Goal: Navigation & Orientation: Find specific page/section

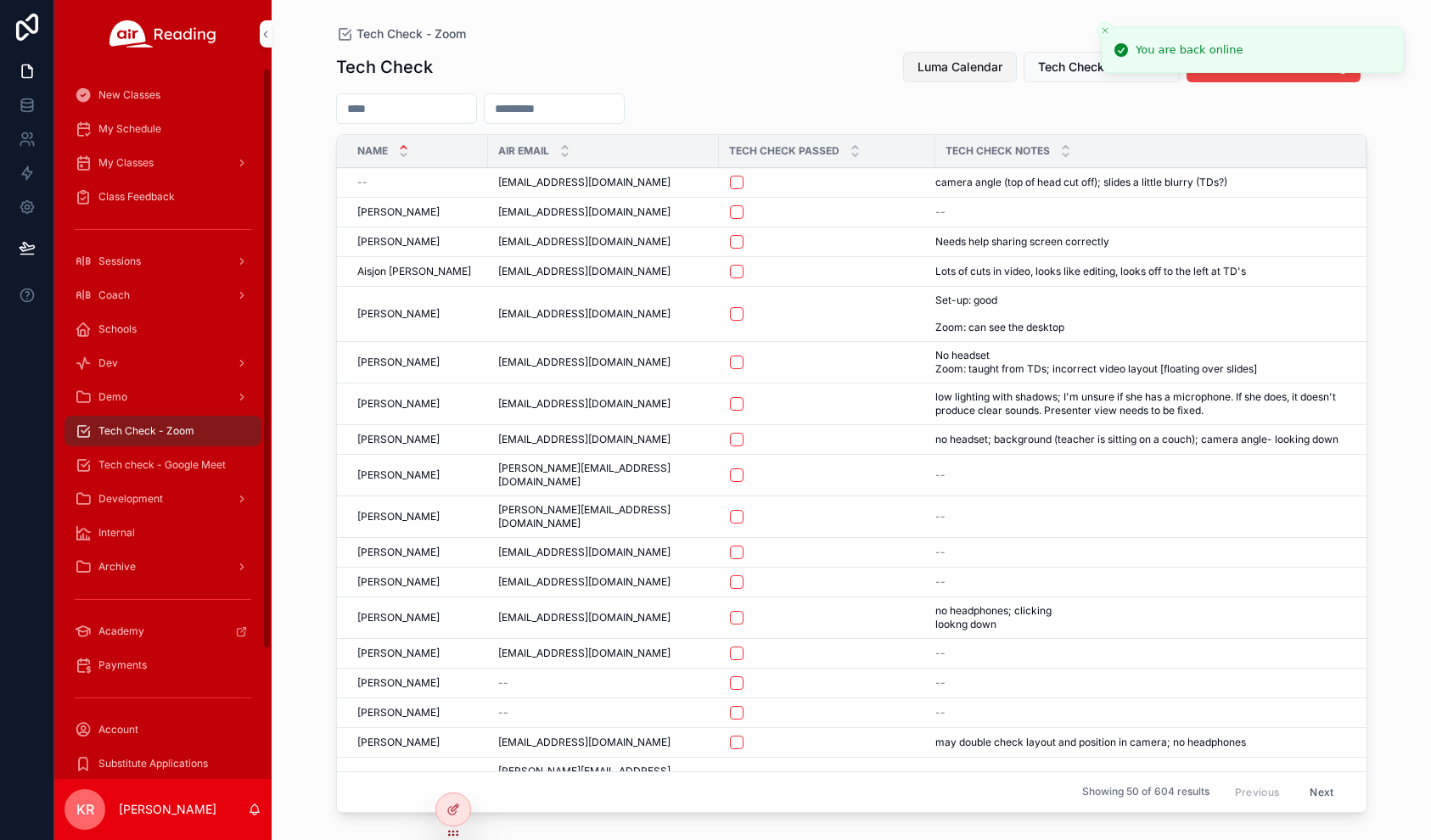
click at [948, 65] on span "Luma Calendar" at bounding box center [959, 66] width 85 height 17
click at [926, 66] on span "Luma Calendar" at bounding box center [959, 66] width 85 height 17
click at [962, 63] on span "Luma Calendar" at bounding box center [959, 66] width 85 height 17
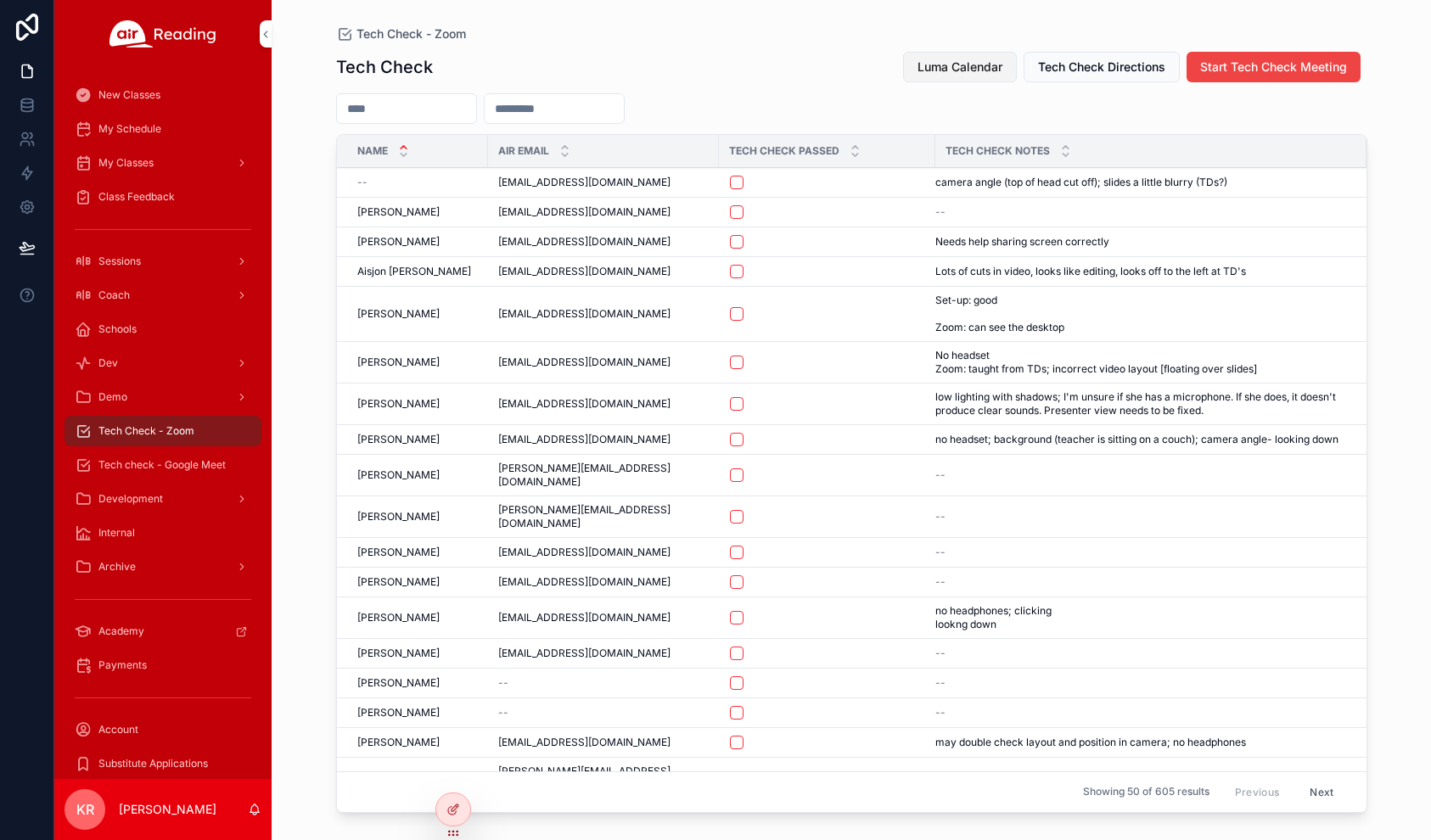
click at [951, 77] on button "Luma Calendar" at bounding box center [960, 66] width 113 height 31
click at [161, 140] on div "My Schedule" at bounding box center [163, 128] width 176 height 27
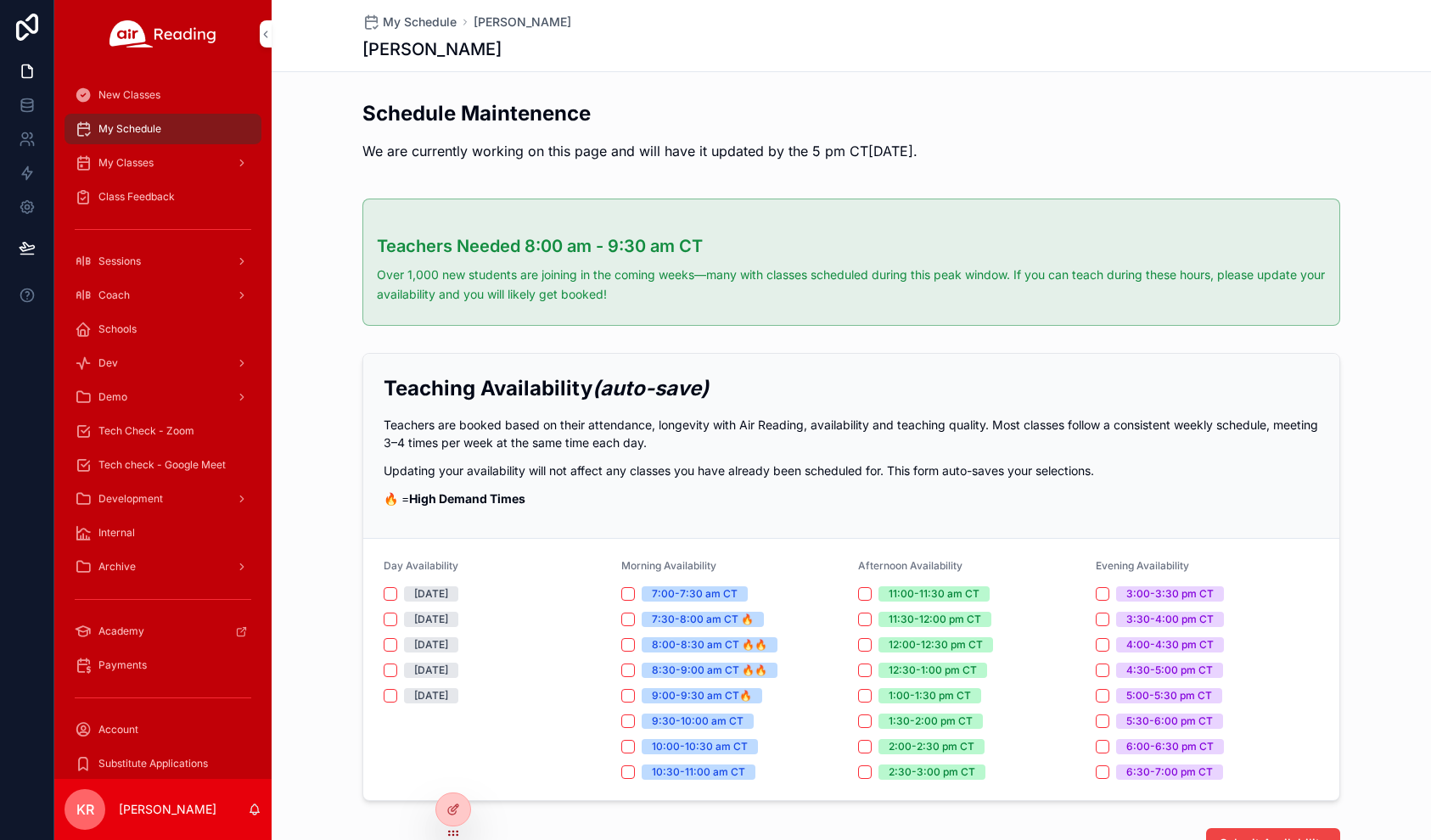
click at [0, 0] on icon at bounding box center [0, 0] width 0 height 0
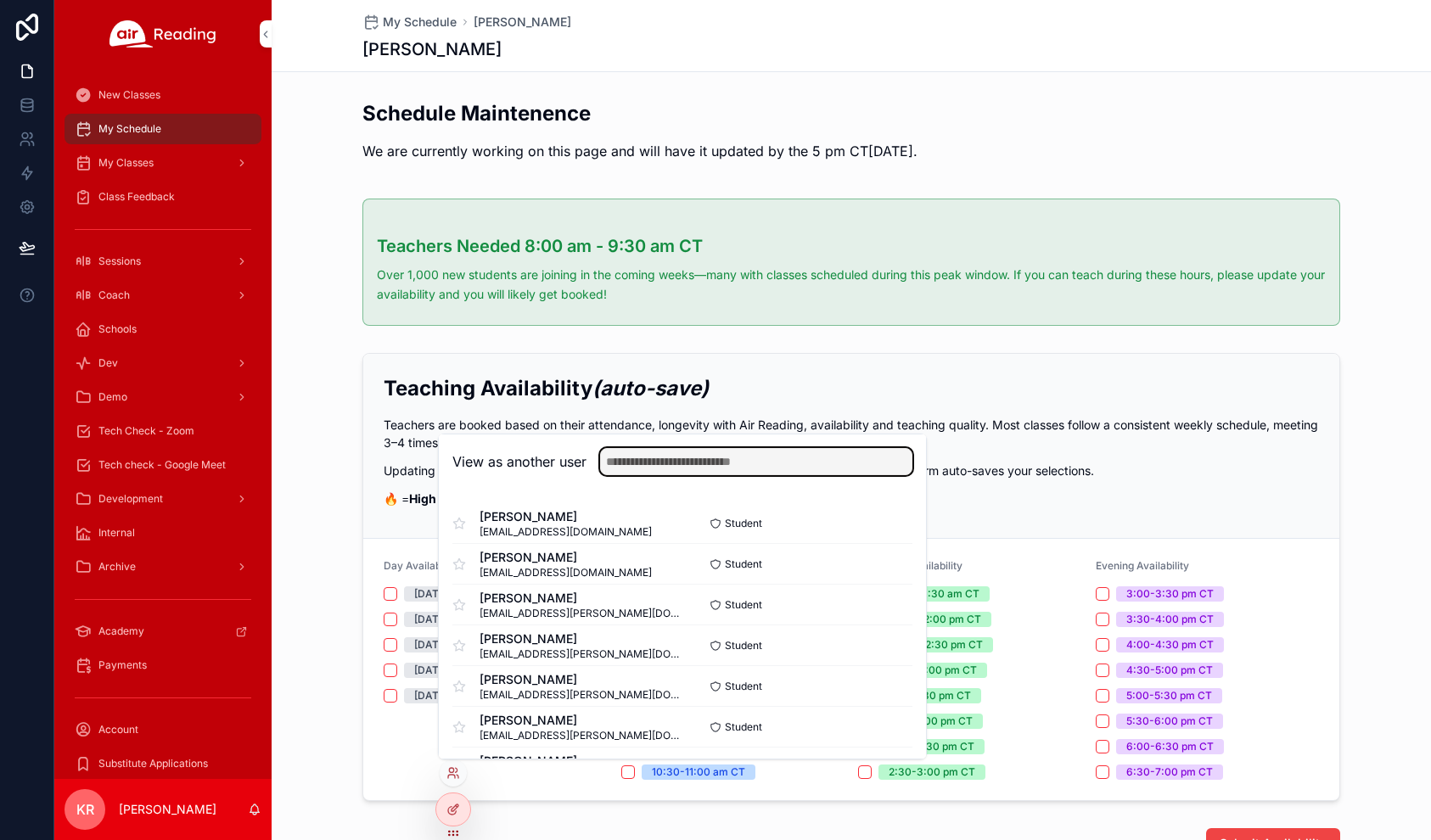
click at [678, 457] on input "text" at bounding box center [757, 461] width 312 height 27
type input "******"
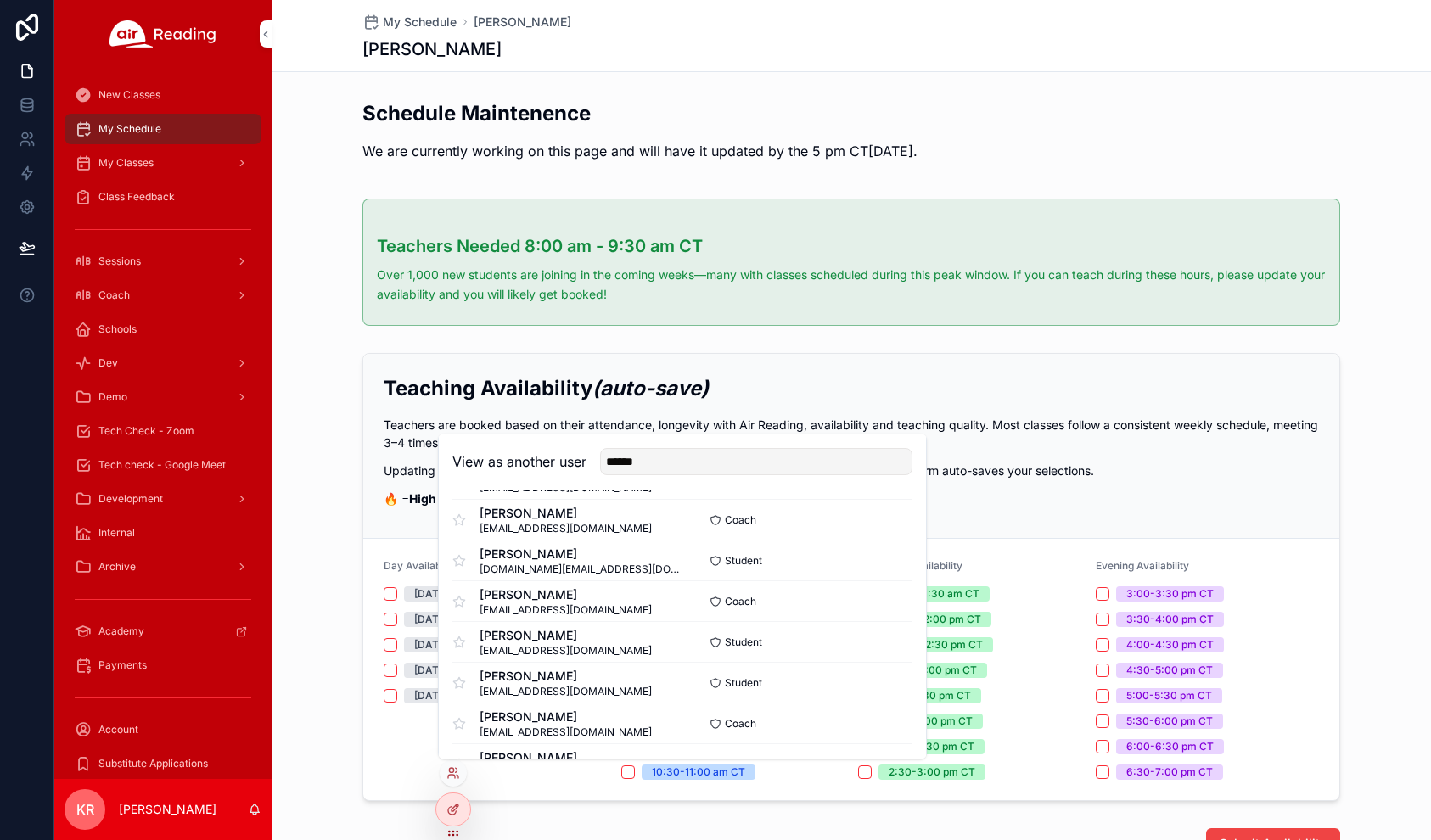
click at [0, 0] on button "Select" at bounding box center [0, 0] width 0 height 0
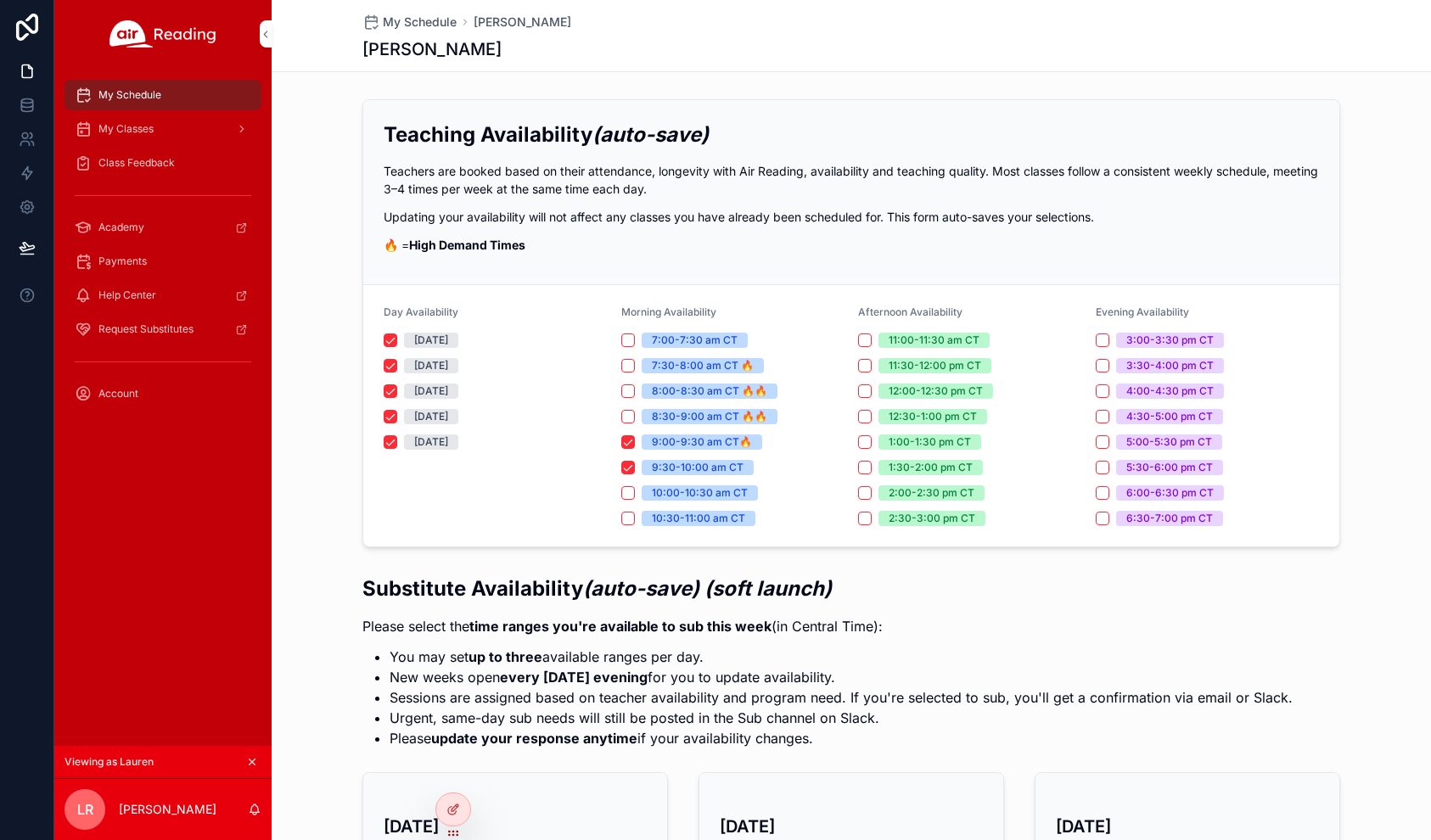
click at [162, 130] on div "My Classes" at bounding box center [163, 128] width 176 height 27
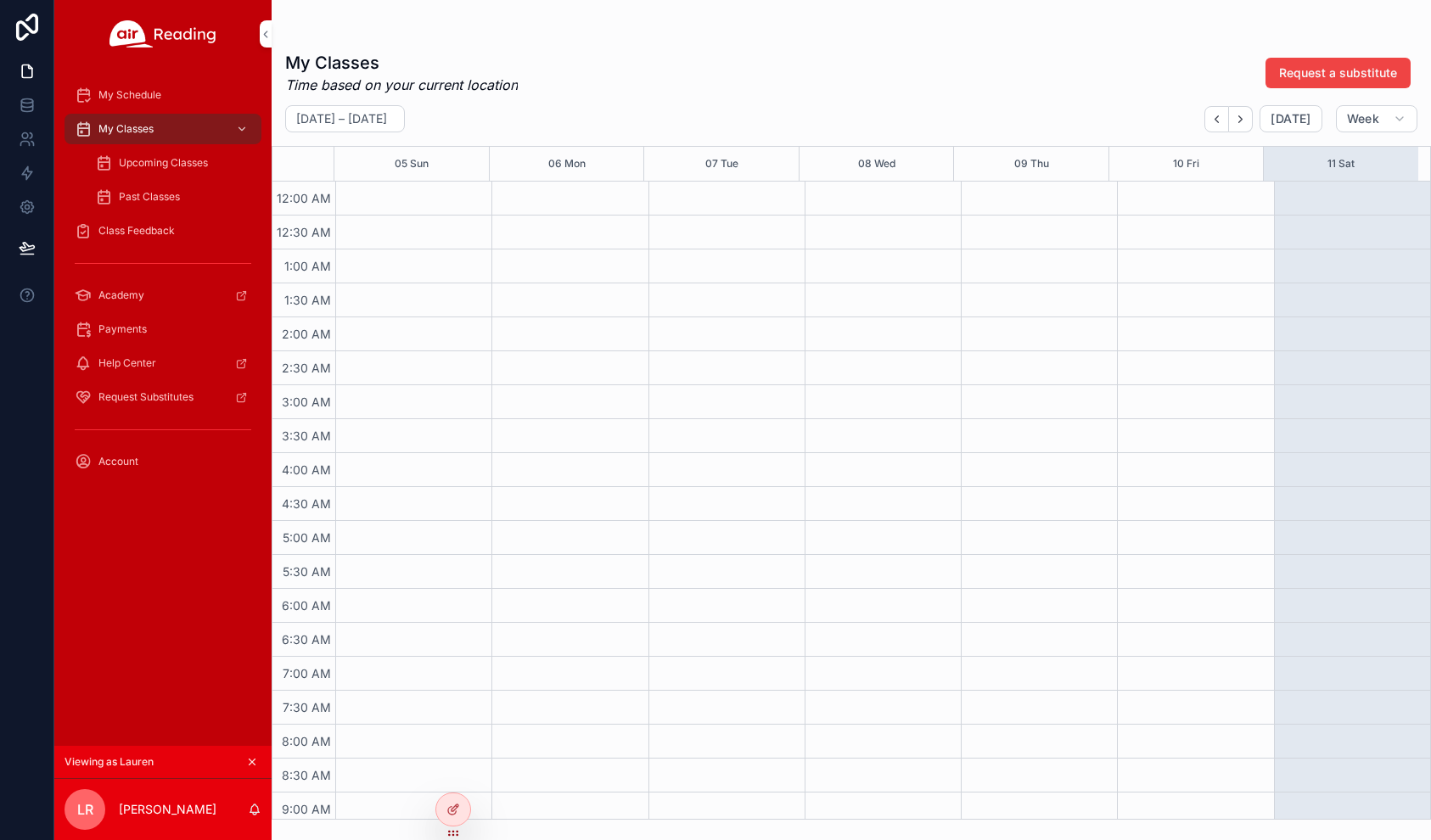
click at [165, 165] on span "Upcoming Classes" at bounding box center [163, 163] width 89 height 14
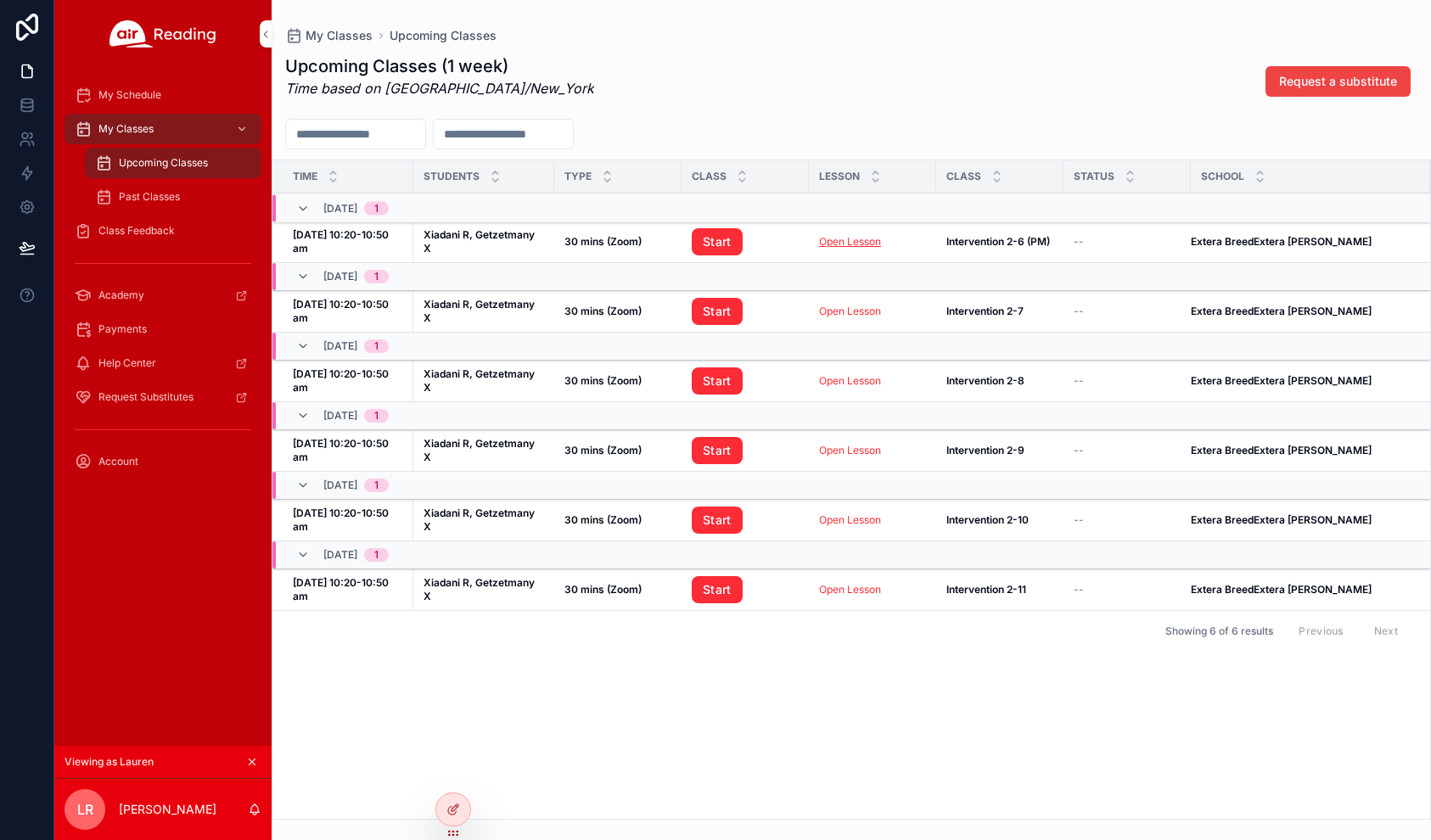
click at [833, 240] on link "Open Lesson" at bounding box center [850, 241] width 62 height 13
click at [252, 758] on icon "scrollable content" at bounding box center [252, 762] width 12 height 12
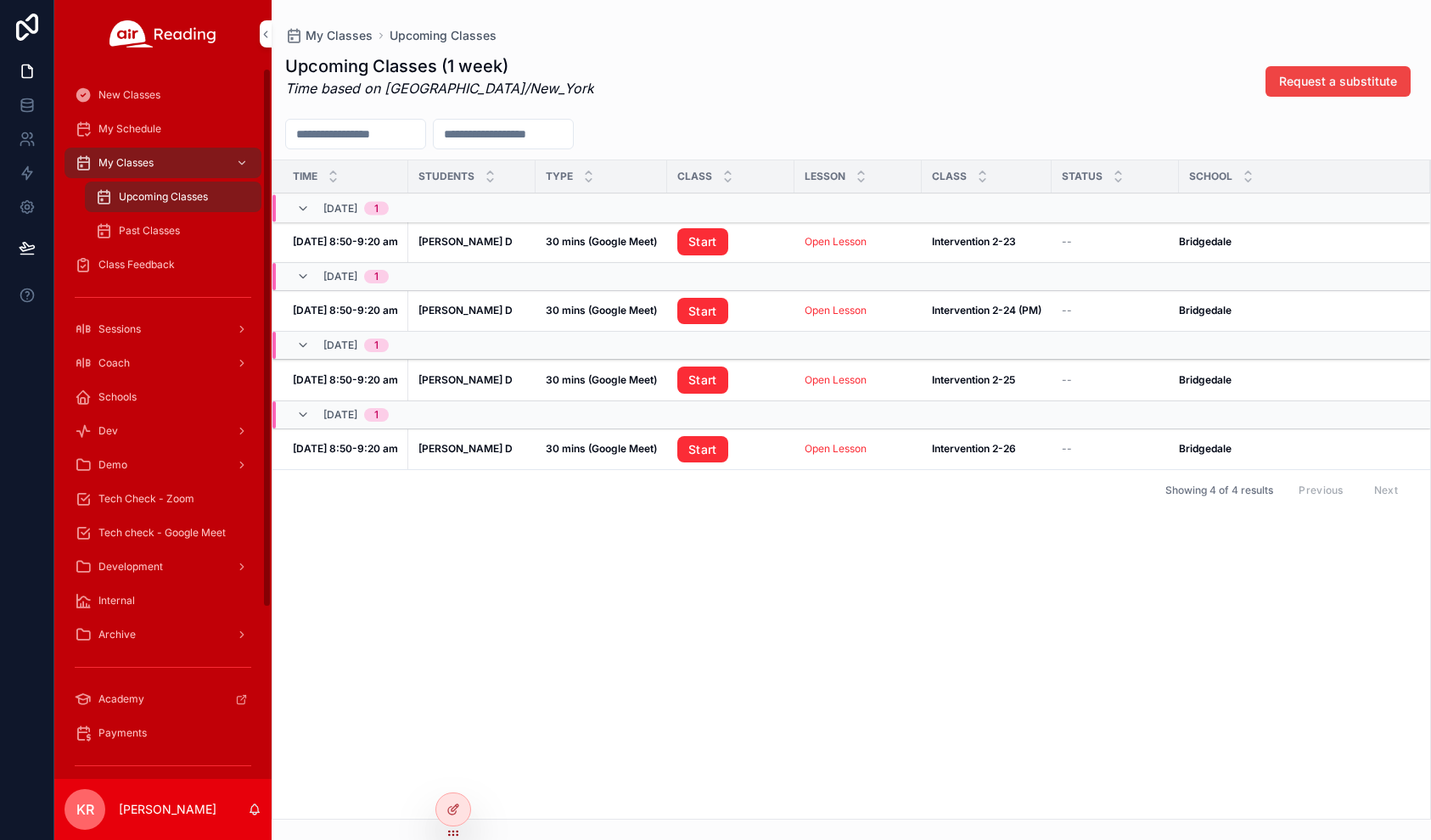
click at [147, 131] on span "My Schedule" at bounding box center [130, 129] width 63 height 14
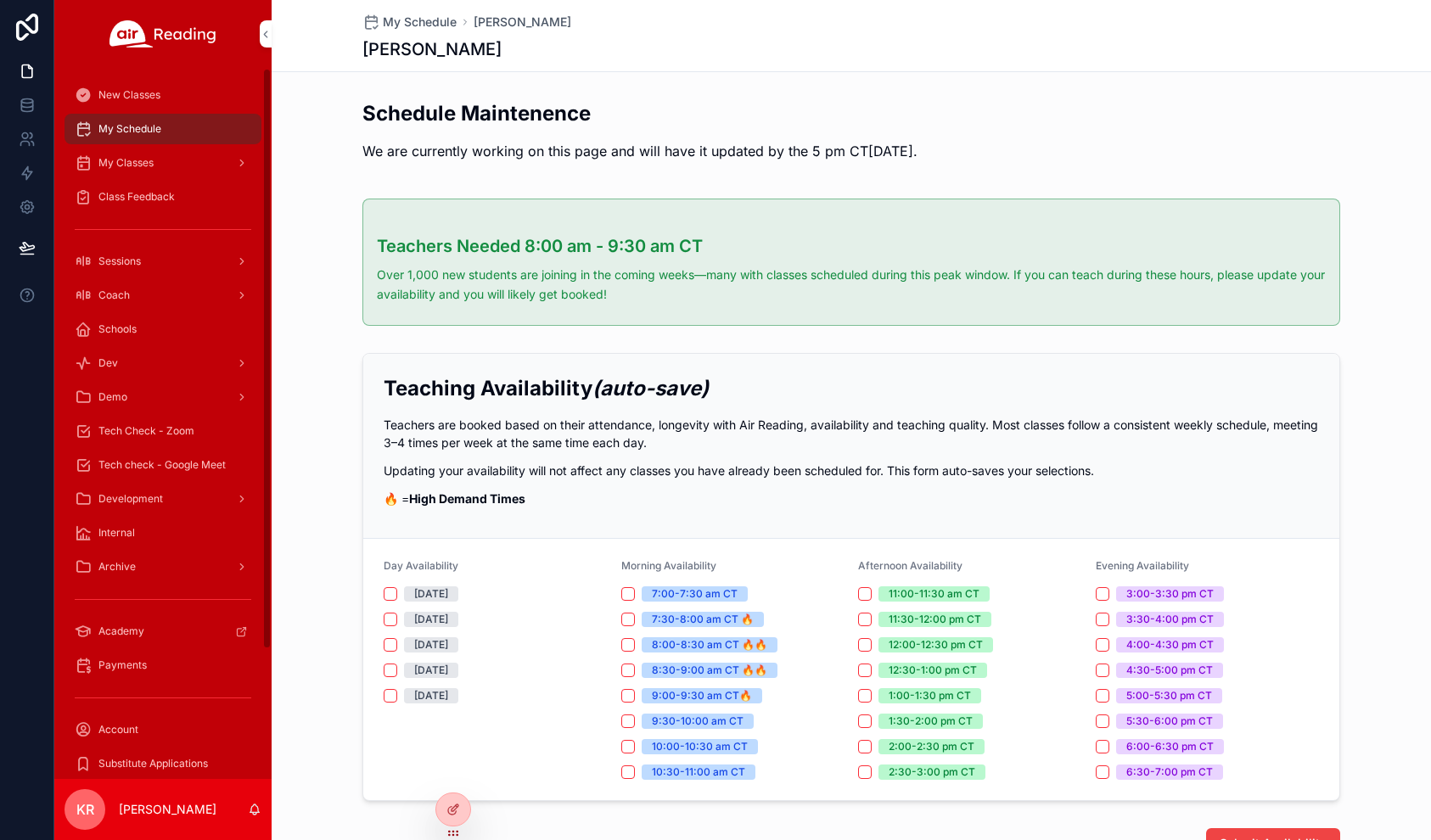
click at [0, 0] on icon at bounding box center [0, 0] width 0 height 0
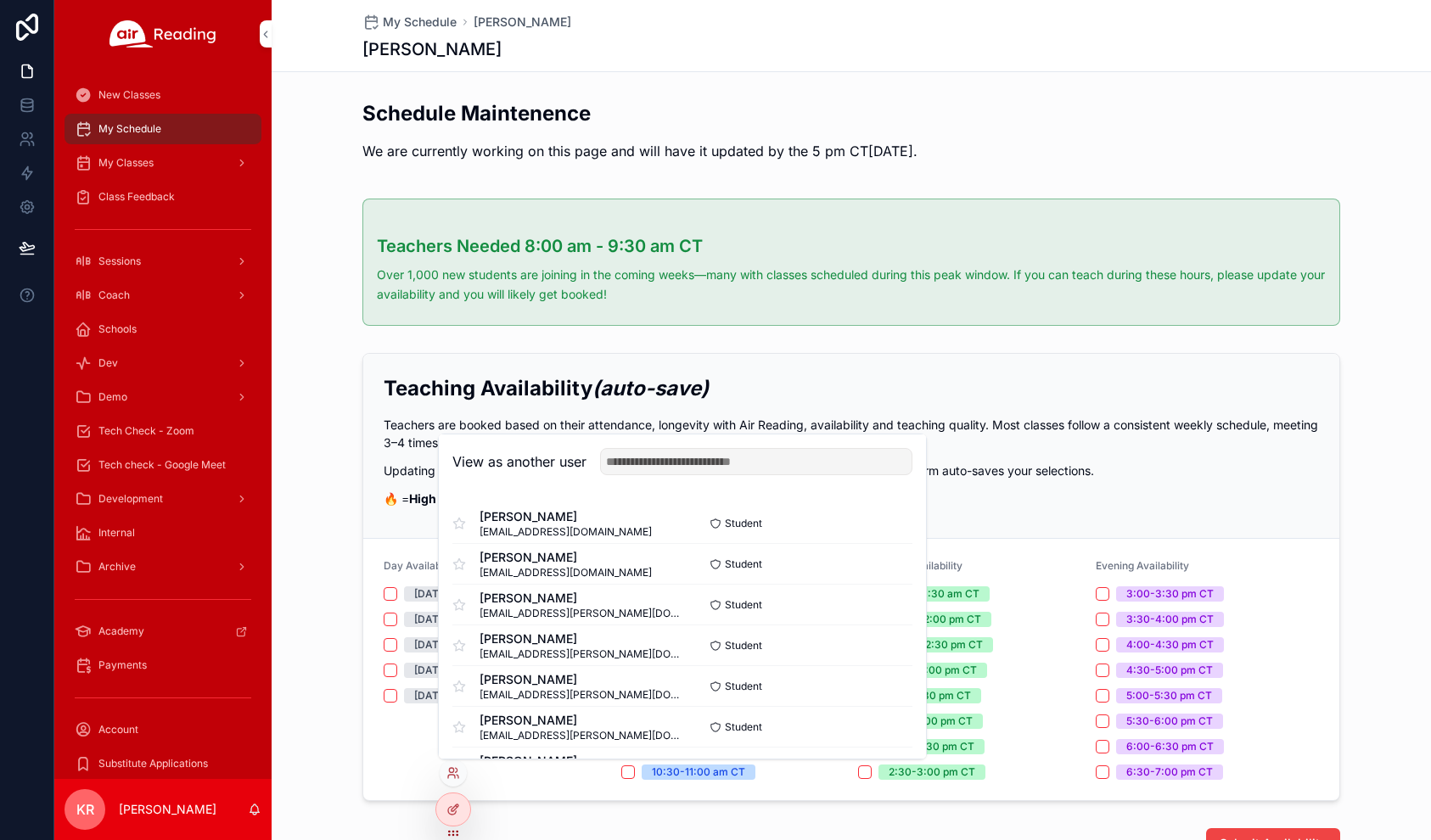
click at [654, 447] on div "View as another user" at bounding box center [682, 461] width 487 height 55
click at [652, 461] on input "text" at bounding box center [757, 461] width 312 height 27
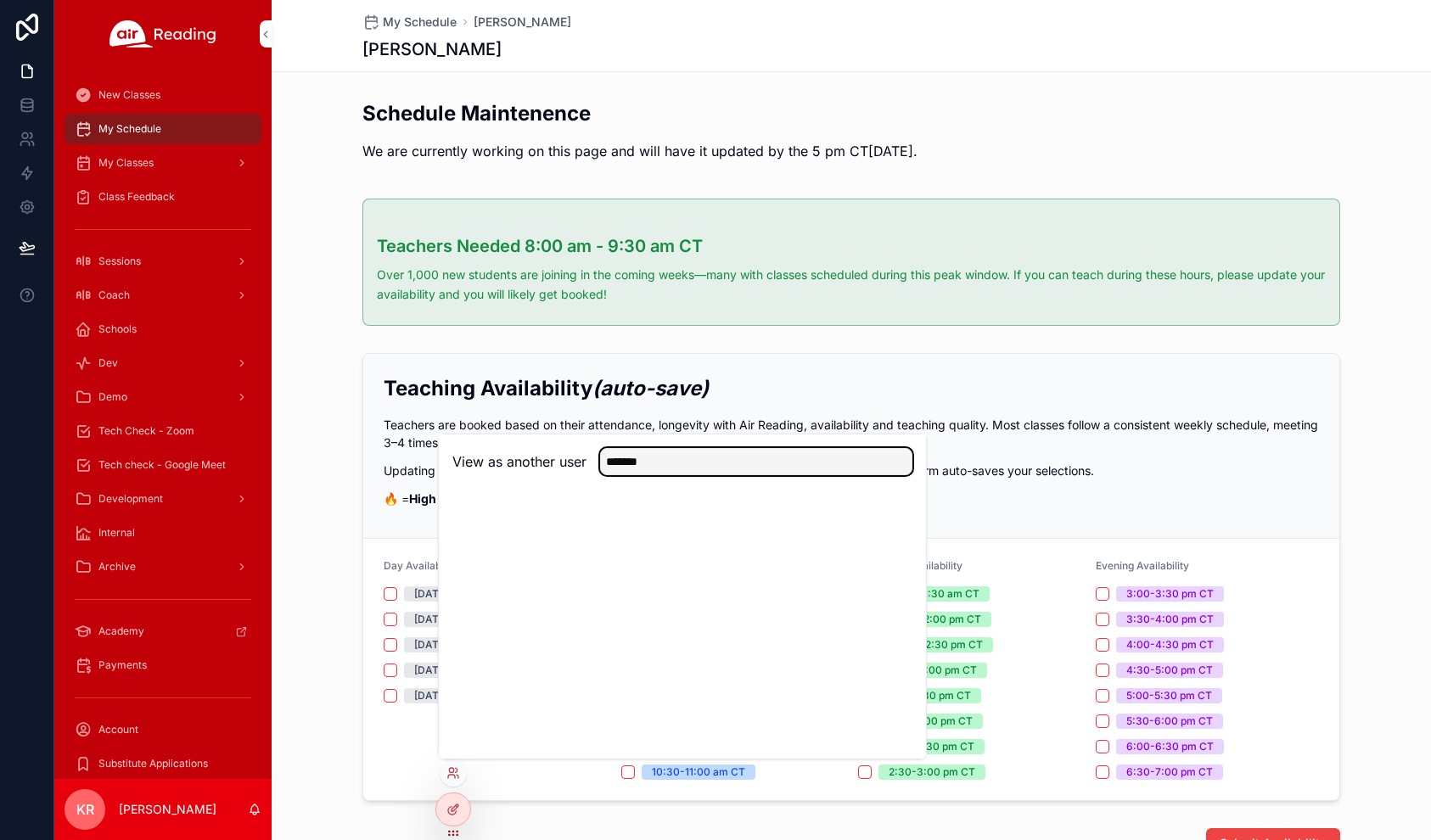
drag, startPoint x: 663, startPoint y: 461, endPoint x: 594, endPoint y: 467, distance: 69.3
click at [589, 468] on div "*******" at bounding box center [749, 461] width 325 height 27
type input "***"
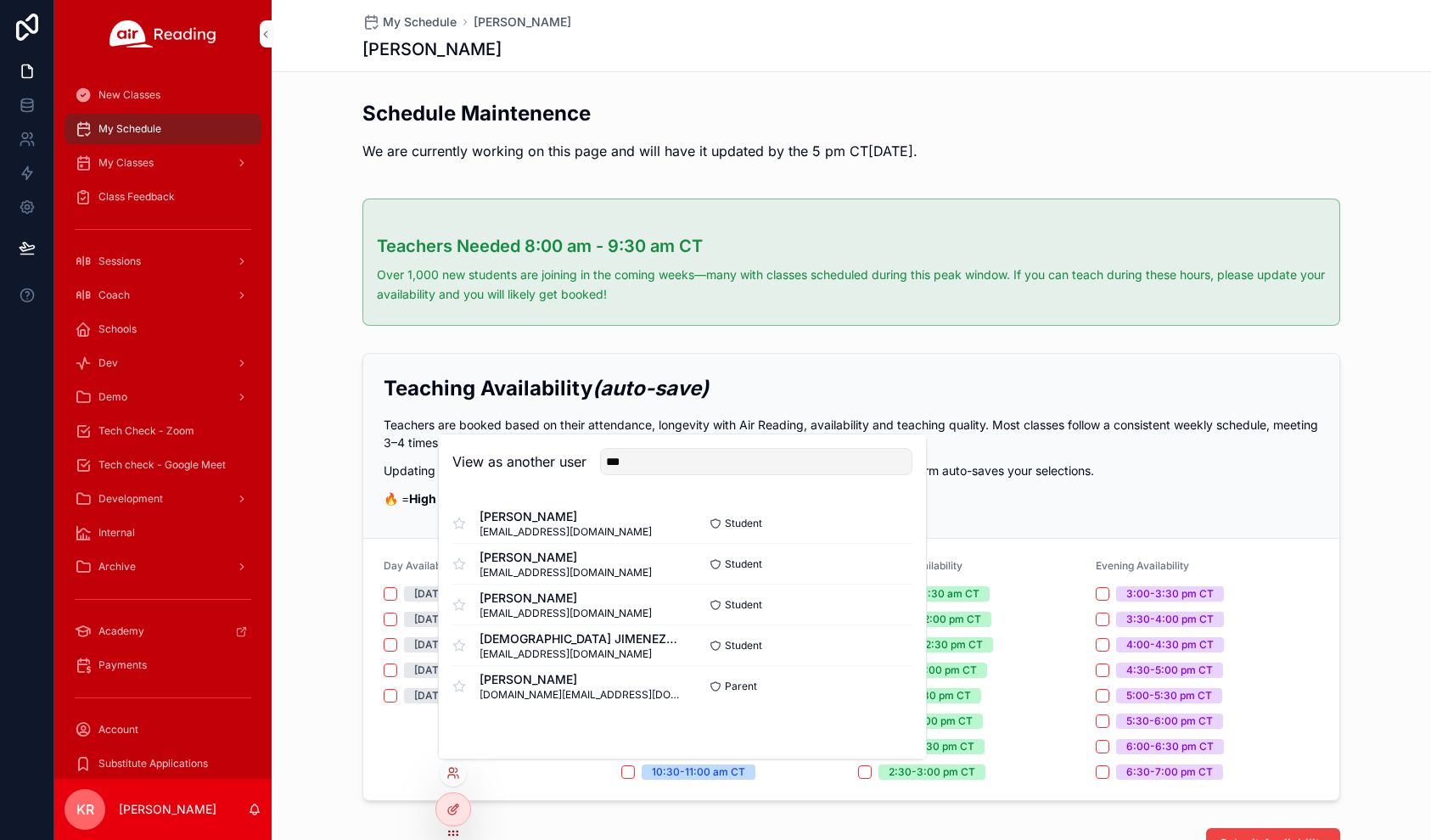
click at [322, 779] on div "Teaching Availability (auto-save) Teachers are booked based on their attendance…" at bounding box center [851, 577] width 1160 height 461
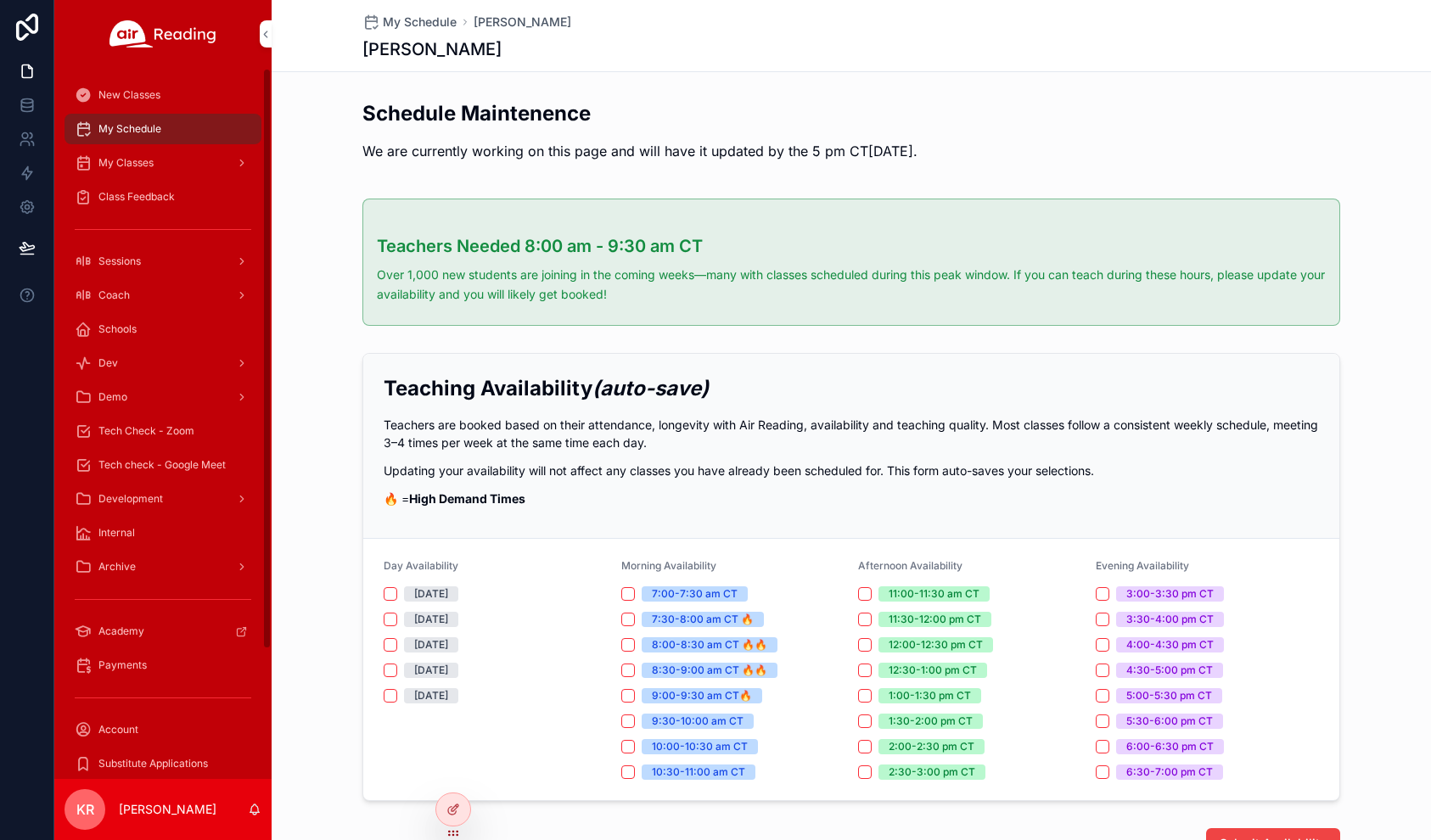
click at [141, 124] on span "My Schedule" at bounding box center [130, 129] width 63 height 14
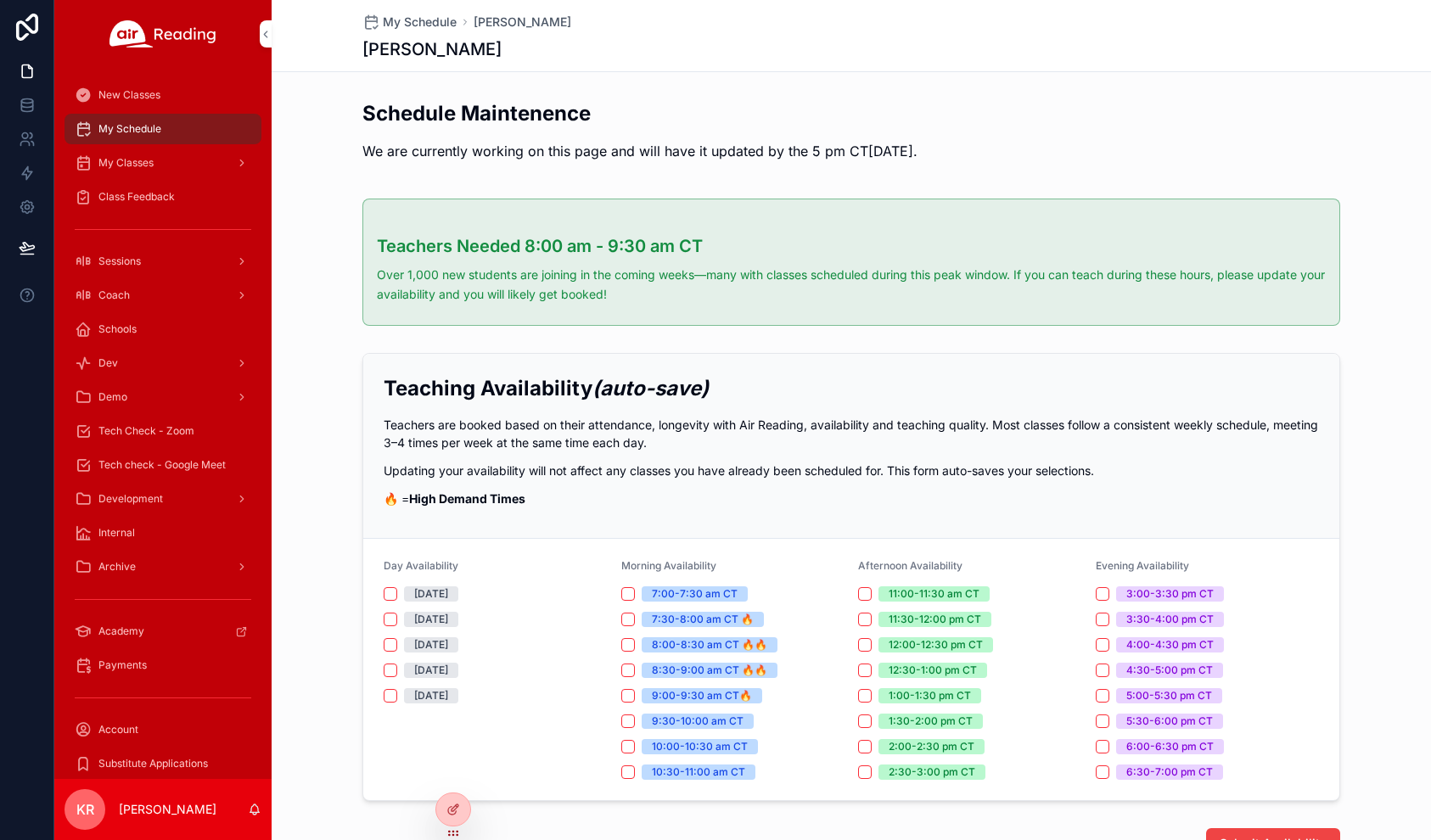
click at [0, 0] on div at bounding box center [0, 0] width 0 height 0
click at [0, 0] on icon at bounding box center [0, 0] width 0 height 0
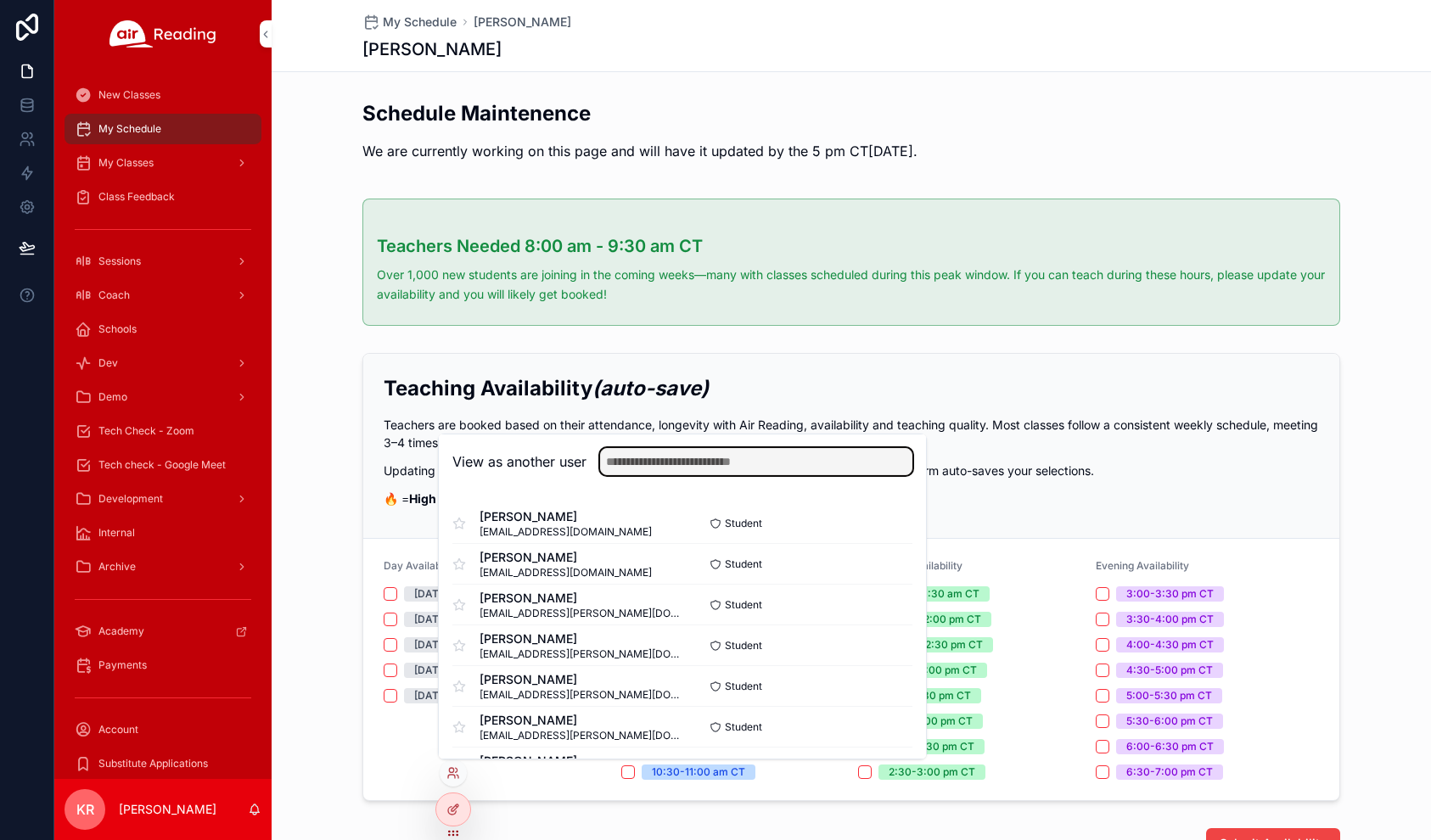
drag, startPoint x: 635, startPoint y: 457, endPoint x: 690, endPoint y: 461, distance: 55.1
click at [635, 457] on input "text" at bounding box center [757, 461] width 312 height 27
type input "*******"
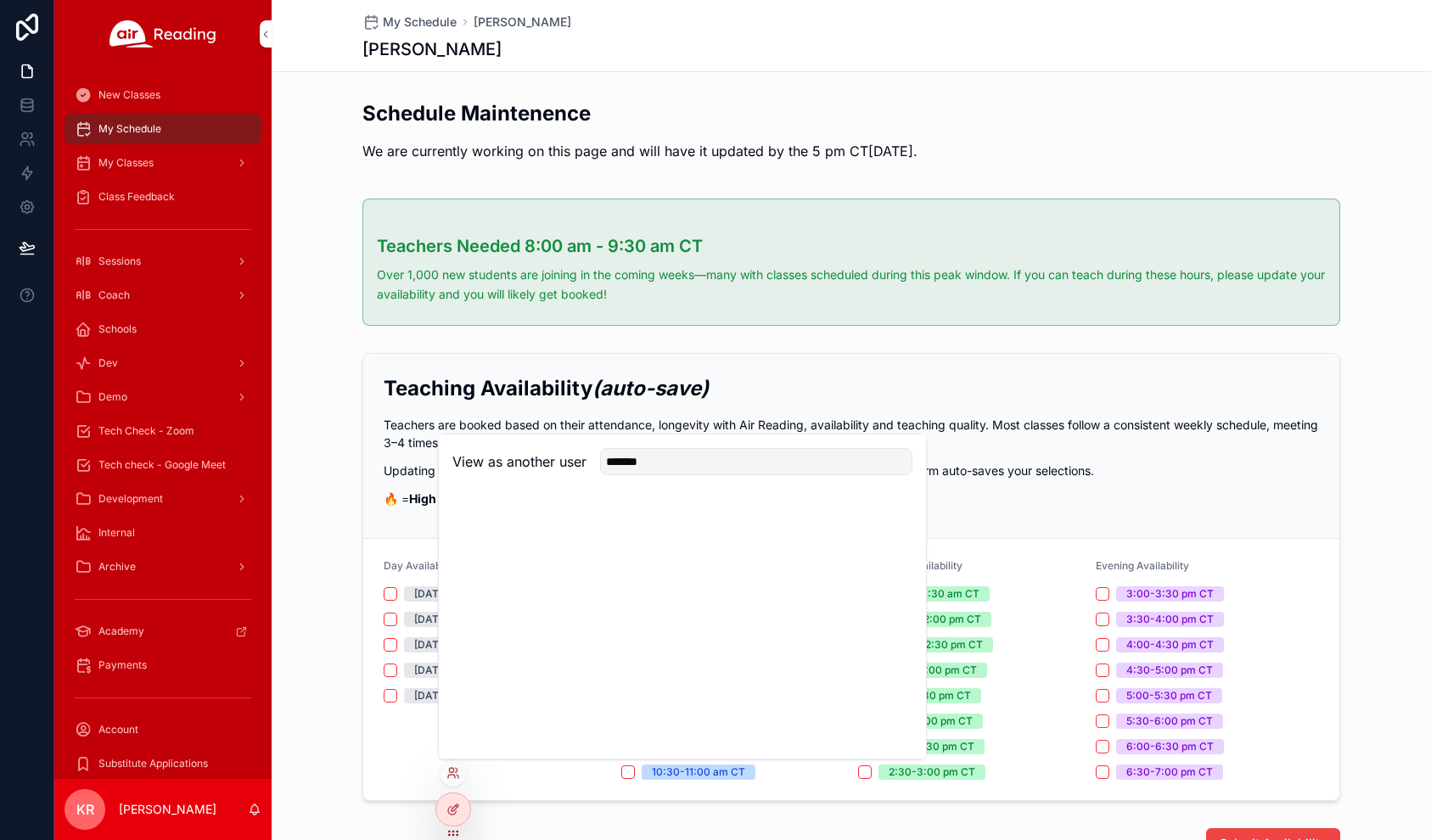
click at [316, 610] on div "Teaching Availability (auto-save) Teachers are booked based on their attendance…" at bounding box center [851, 577] width 1160 height 461
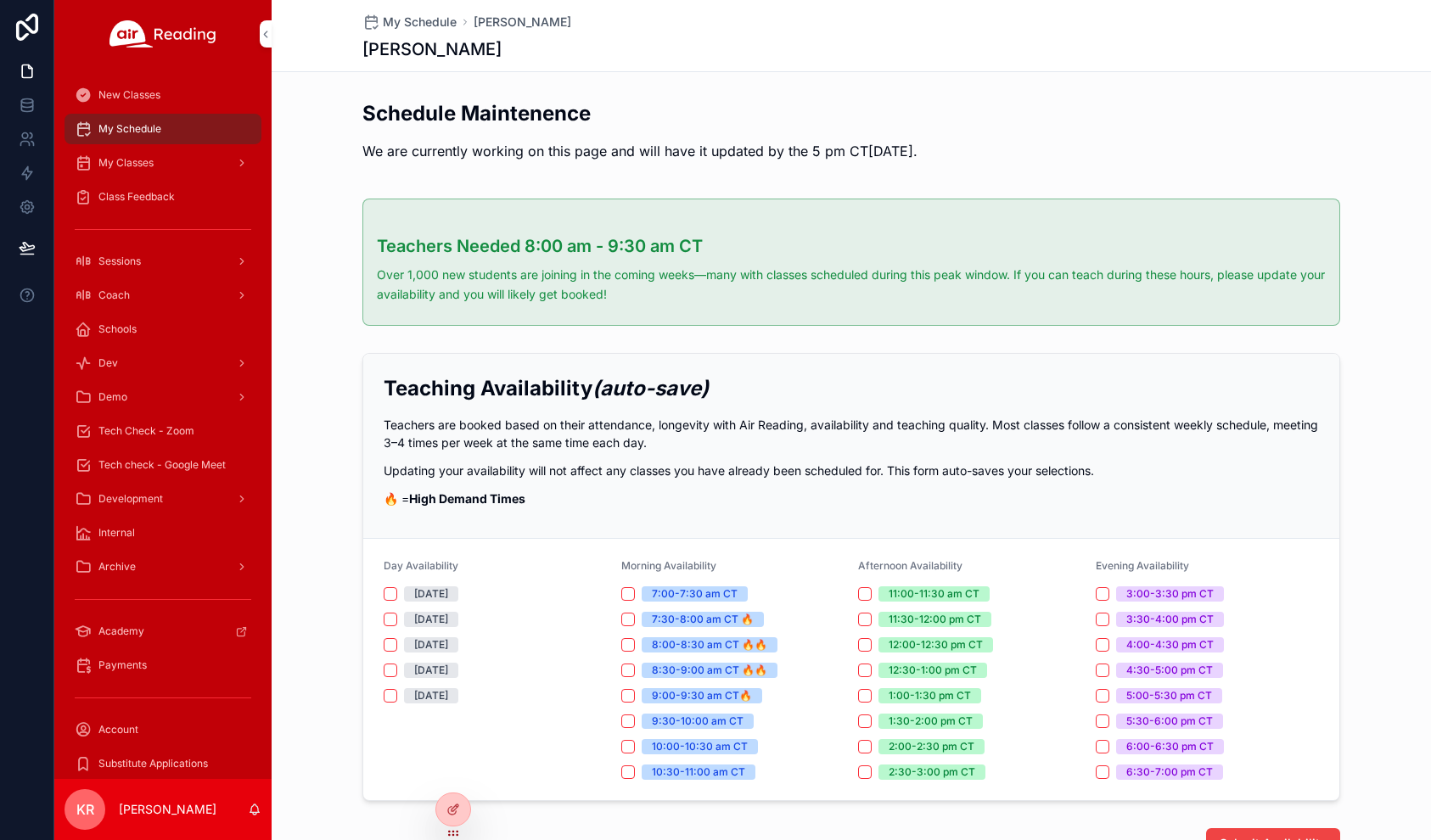
click at [0, 0] on icon at bounding box center [0, 0] width 0 height 0
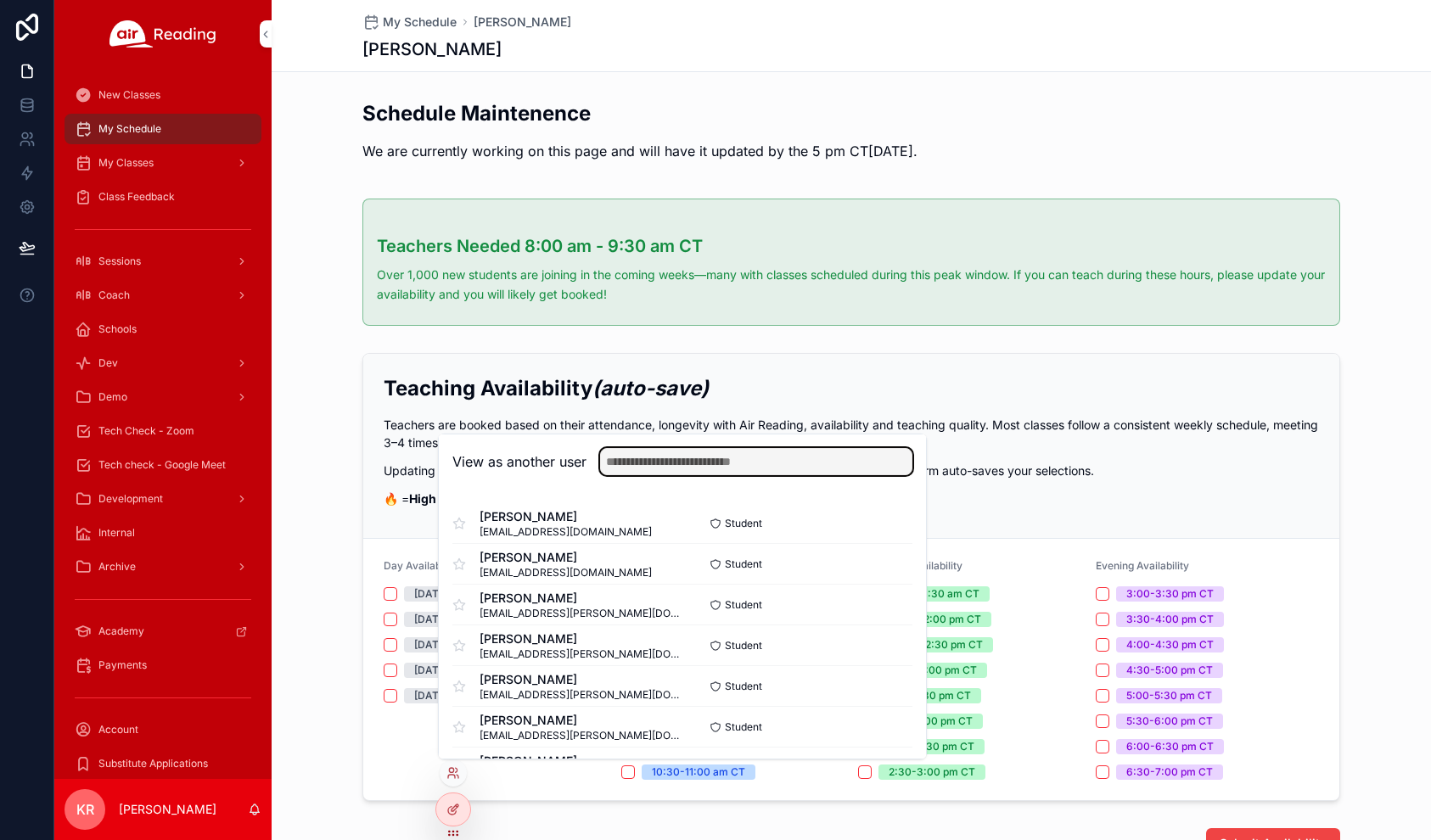
click at [641, 461] on input "text" at bounding box center [757, 461] width 312 height 27
type input "***"
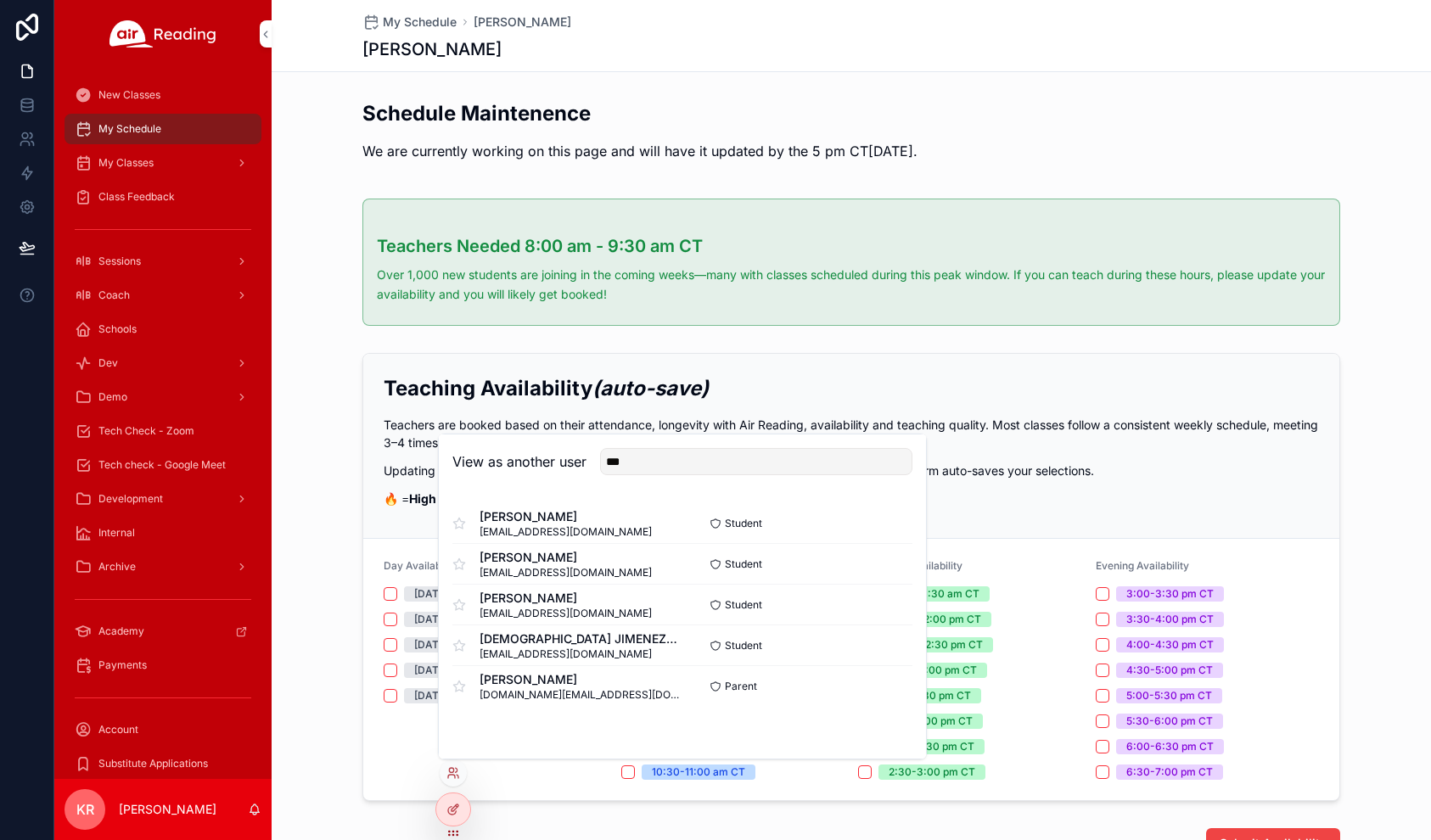
click at [301, 795] on div "Teaching Availability (auto-save) Teachers are booked based on their attendance…" at bounding box center [851, 577] width 1160 height 461
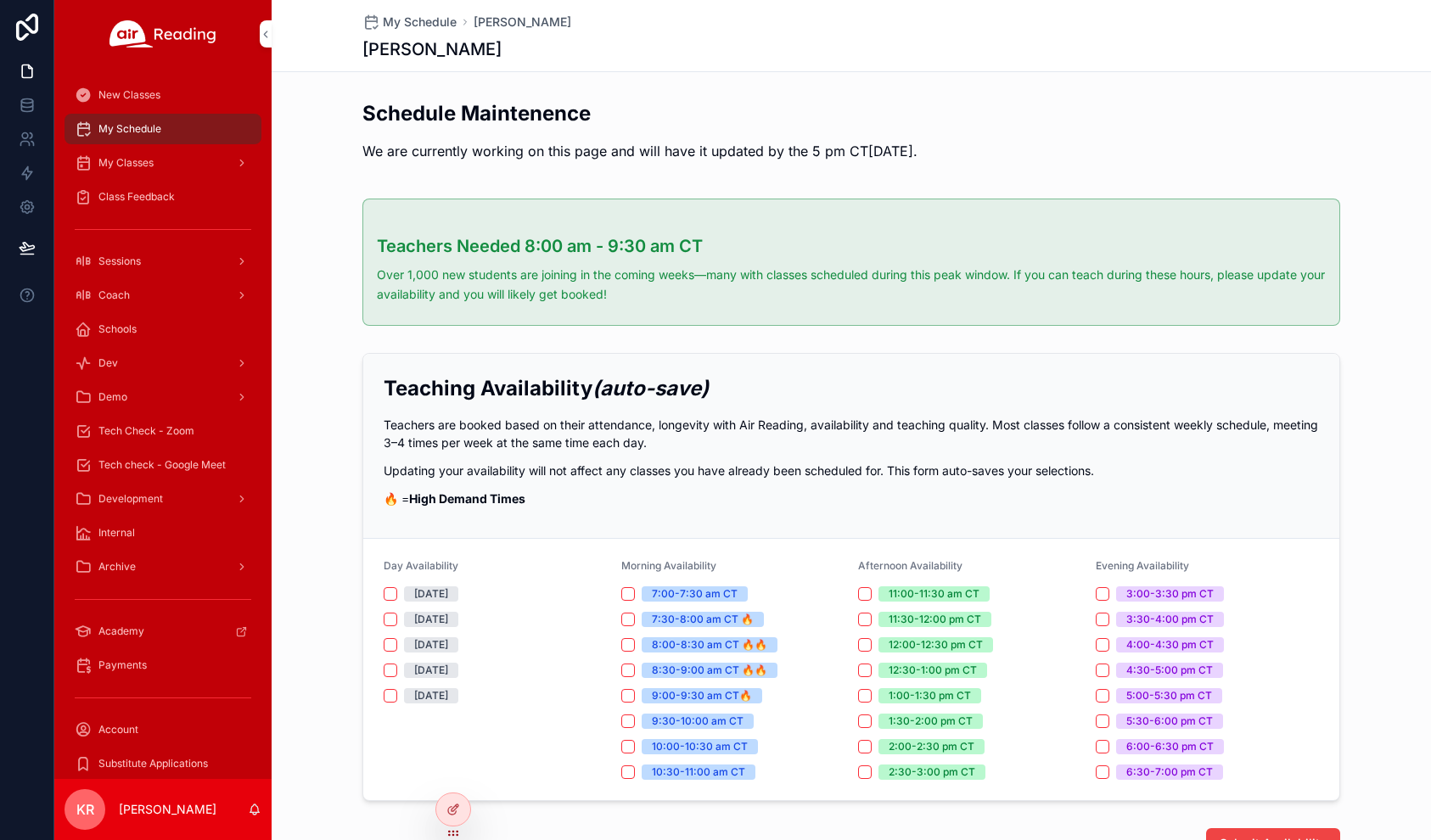
click at [157, 435] on span "Tech Check - Zoom" at bounding box center [147, 431] width 96 height 14
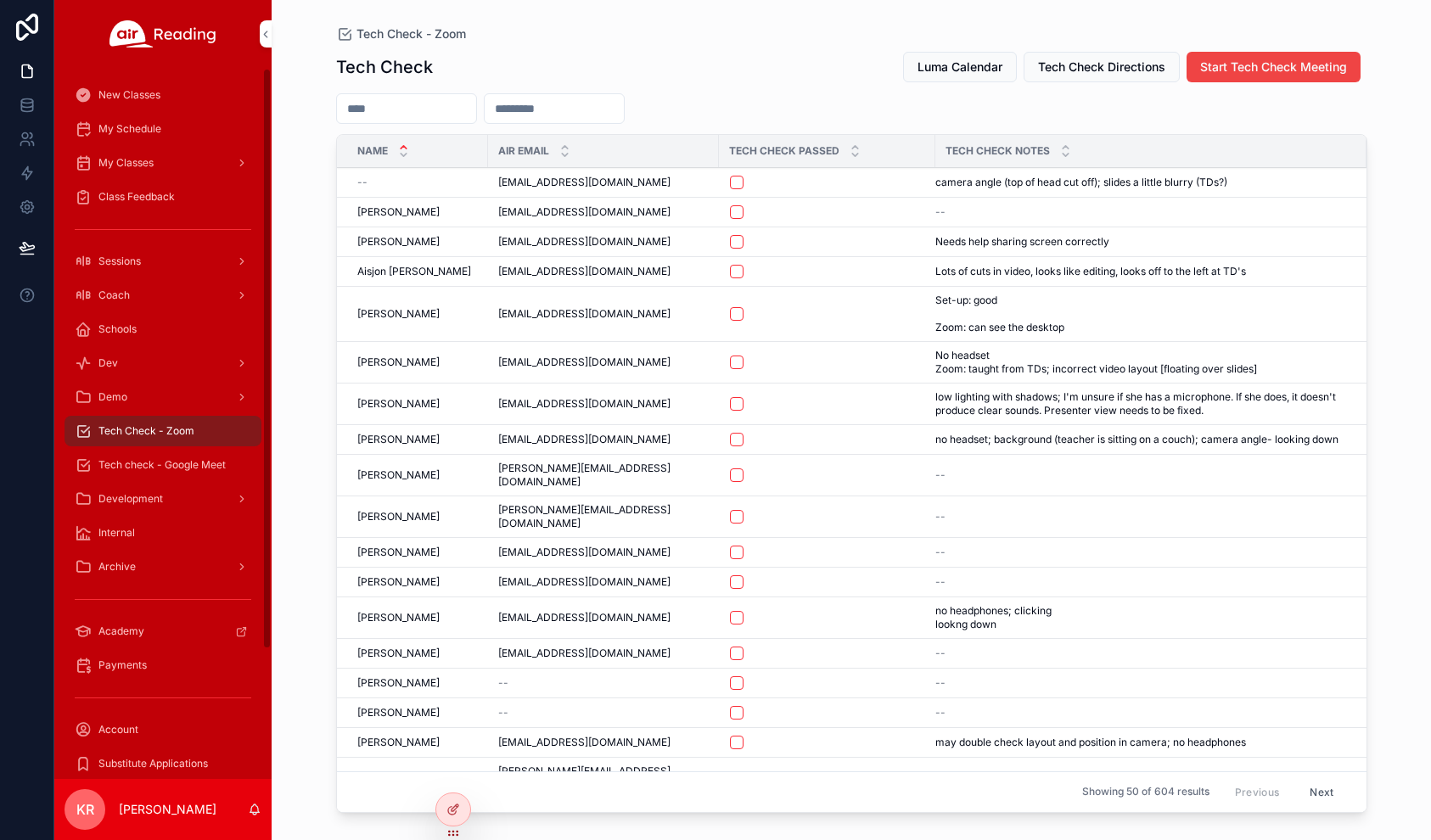
click at [163, 474] on div "Tech check - Google Meet" at bounding box center [163, 464] width 176 height 27
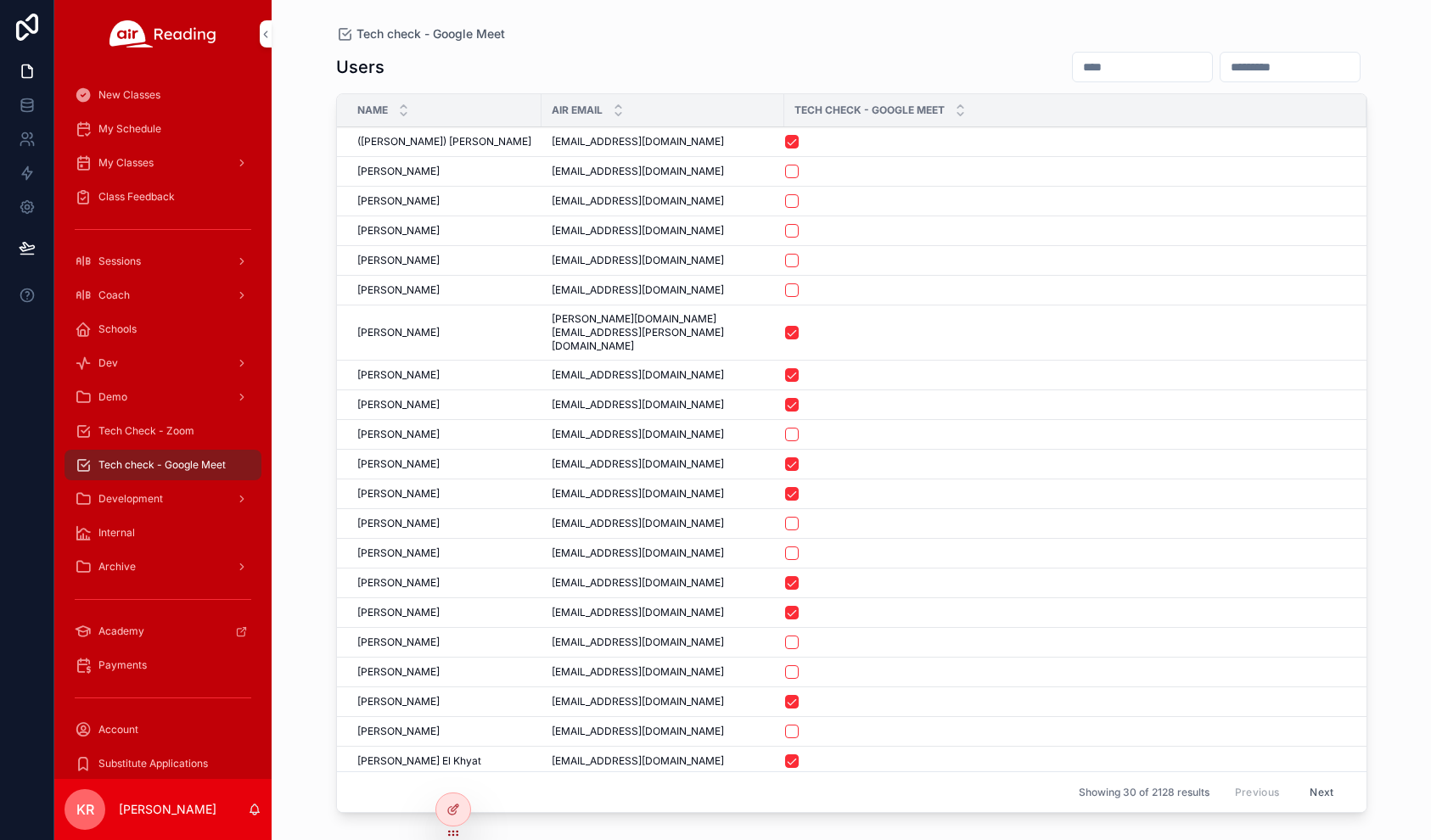
click at [1072, 65] on input "scrollable content" at bounding box center [1142, 66] width 140 height 24
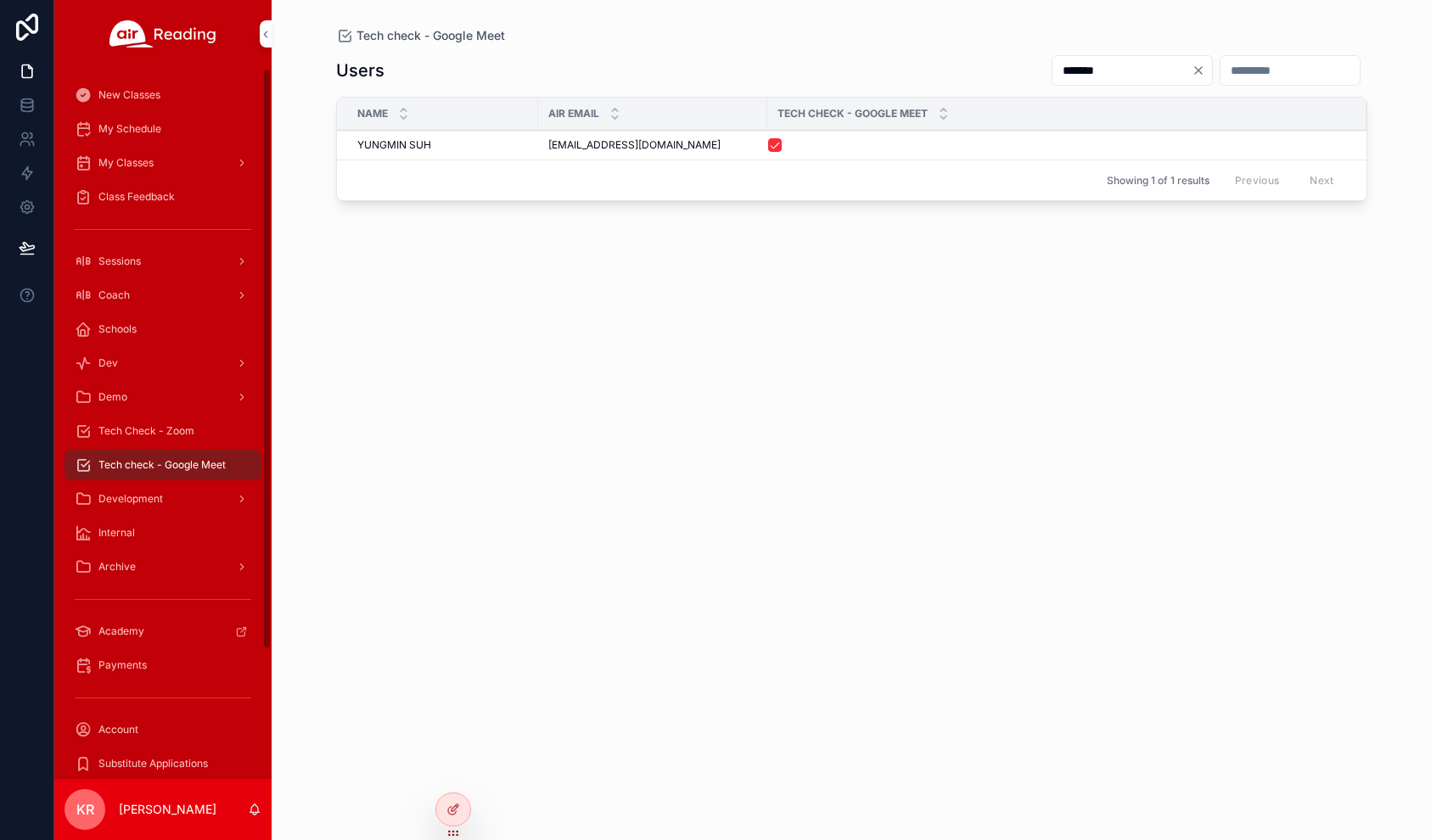
type input "*******"
click at [1195, 70] on icon "Clear" at bounding box center [1198, 71] width 7 height 7
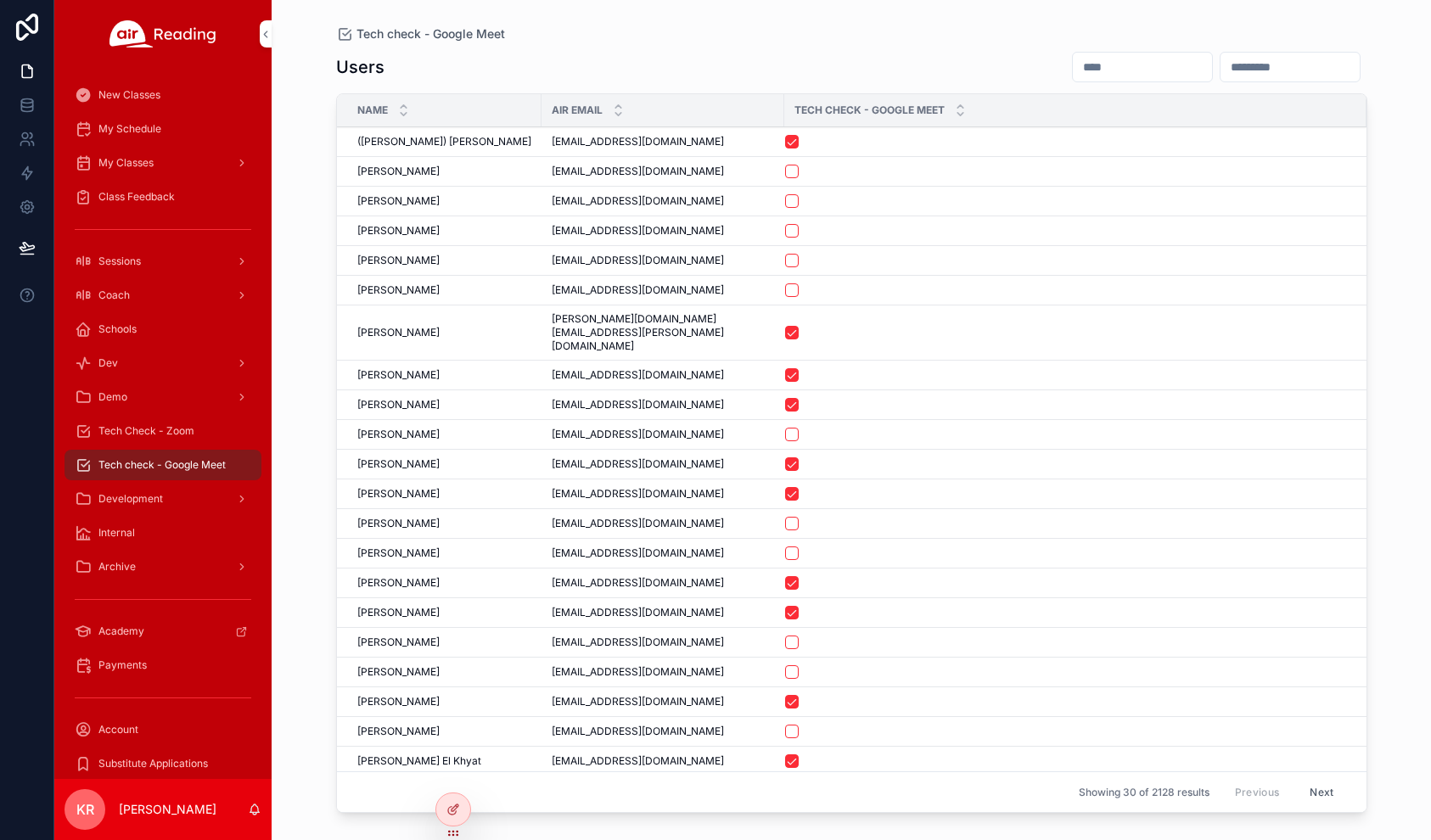
click at [146, 167] on span "My Classes" at bounding box center [126, 163] width 55 height 14
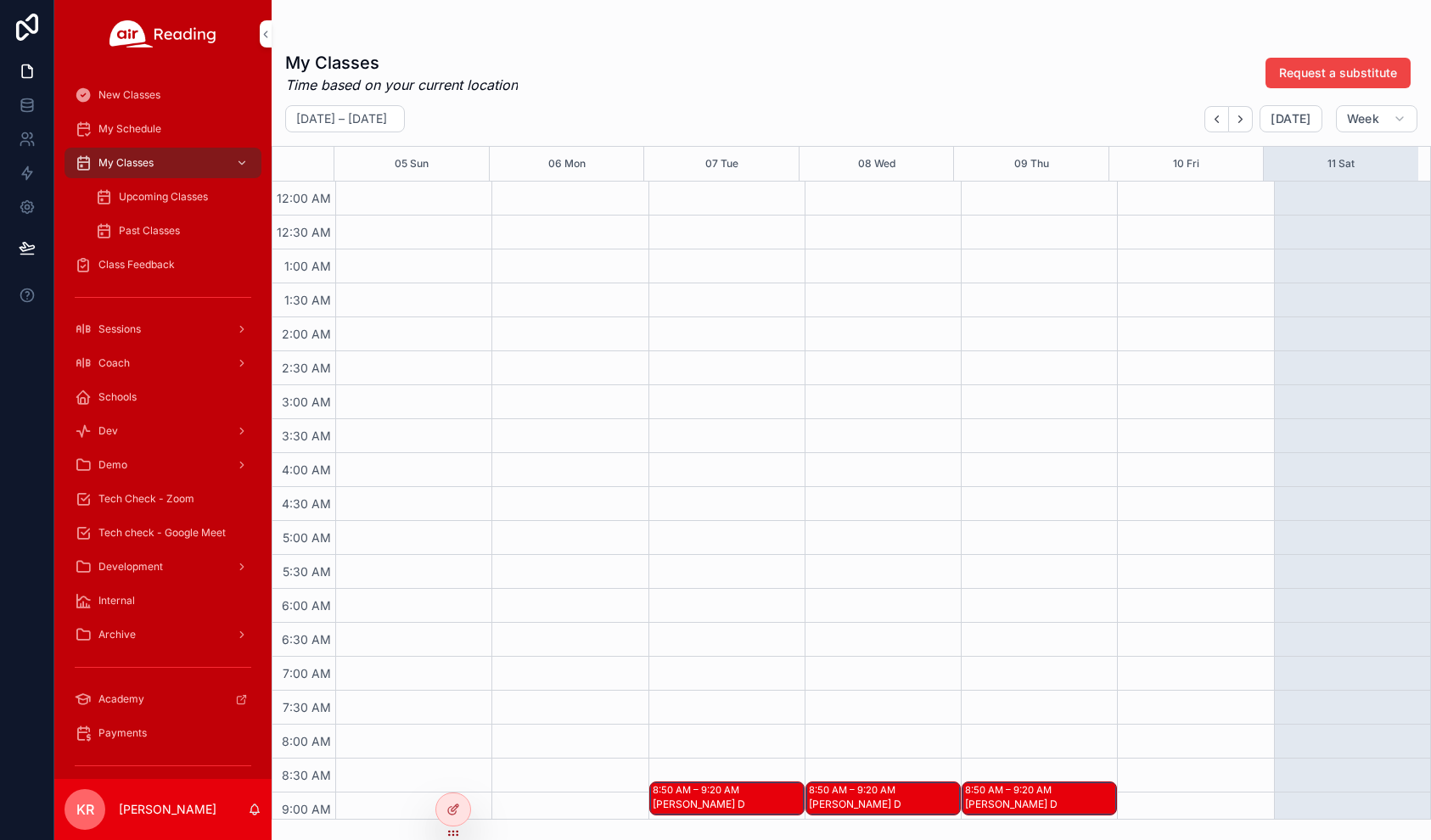
click at [147, 237] on div "Past Classes" at bounding box center [173, 230] width 156 height 27
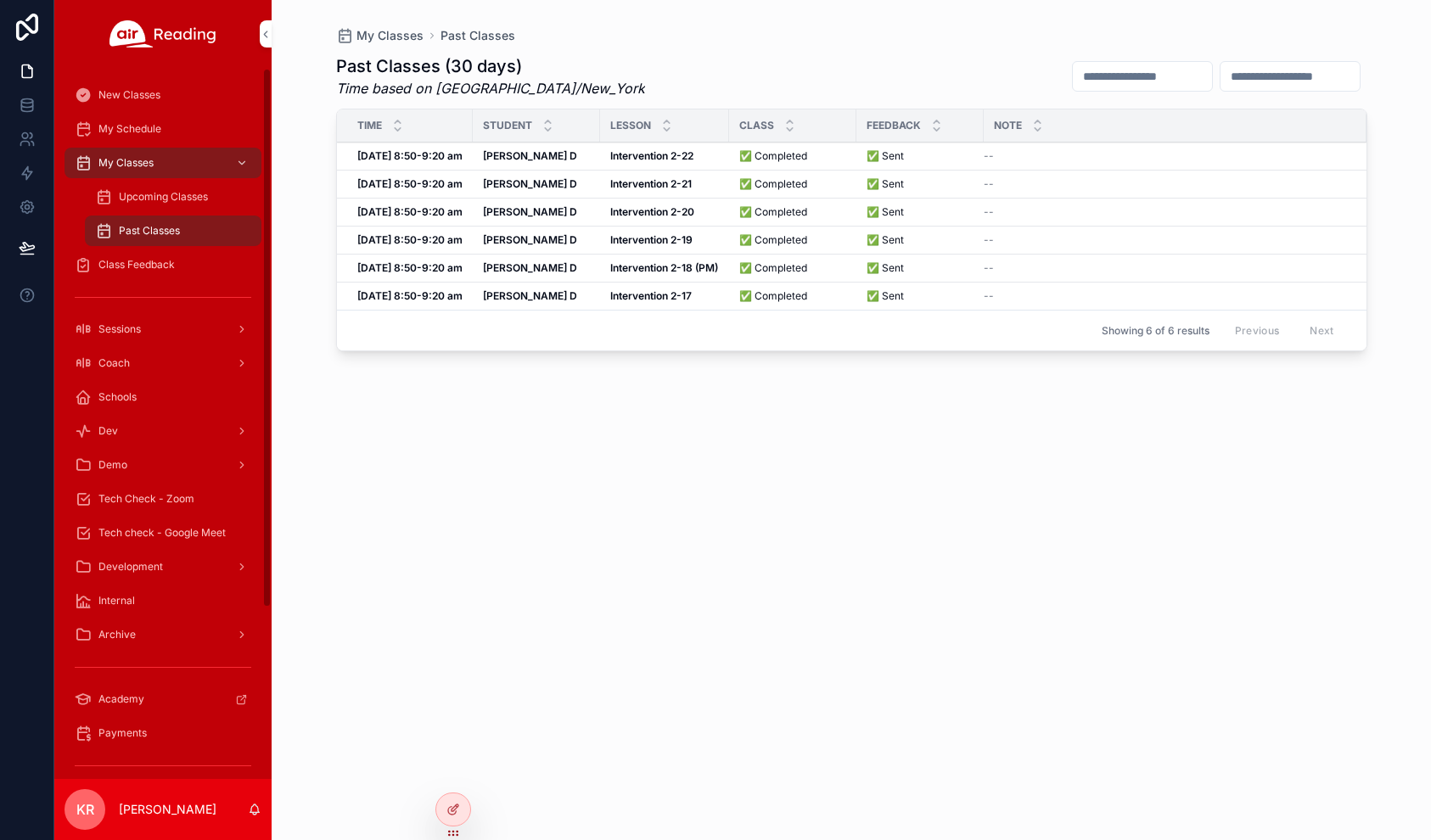
click at [167, 195] on span "Upcoming Classes" at bounding box center [163, 197] width 89 height 14
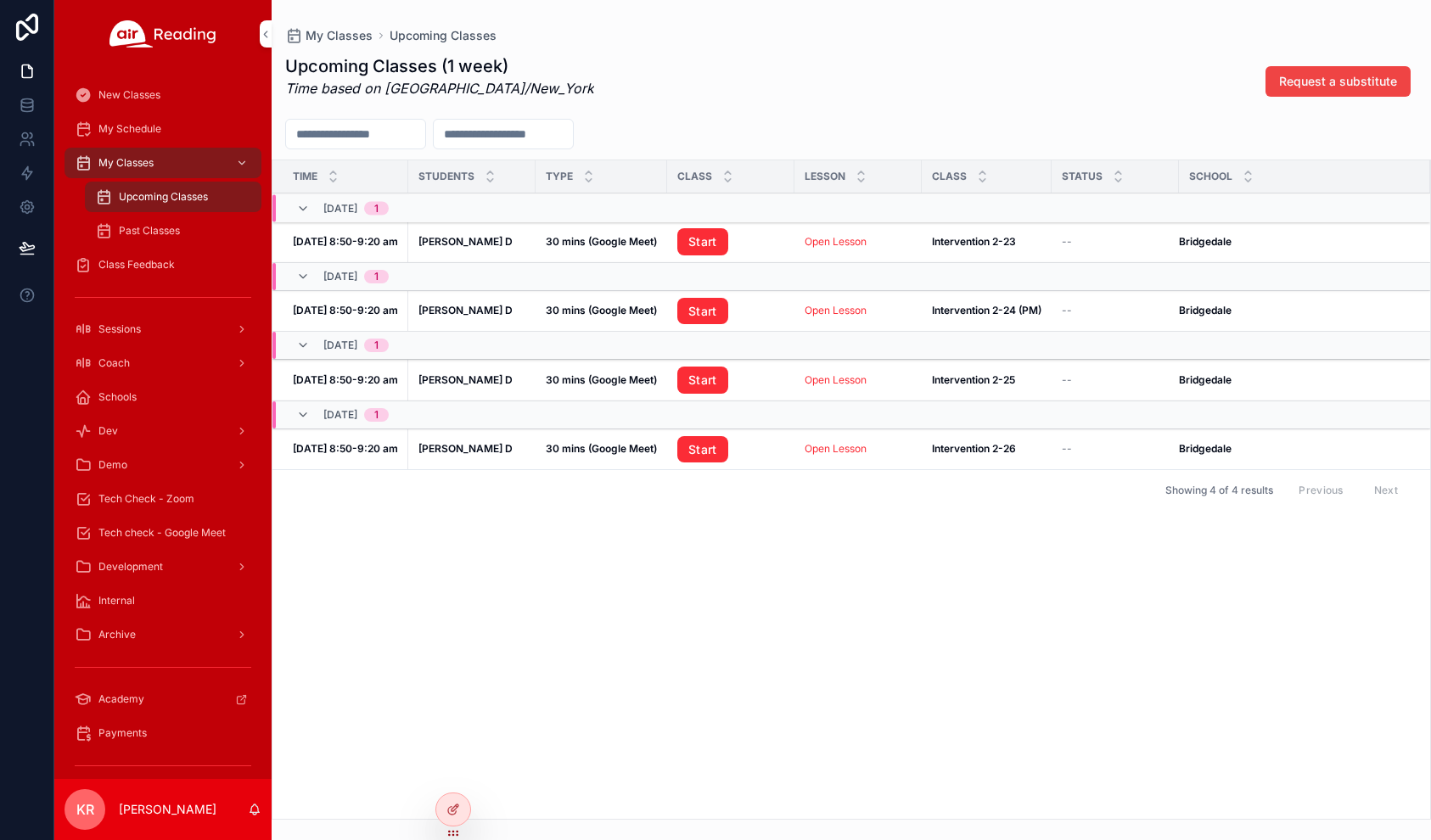
click at [124, 125] on span "My Schedule" at bounding box center [130, 129] width 63 height 14
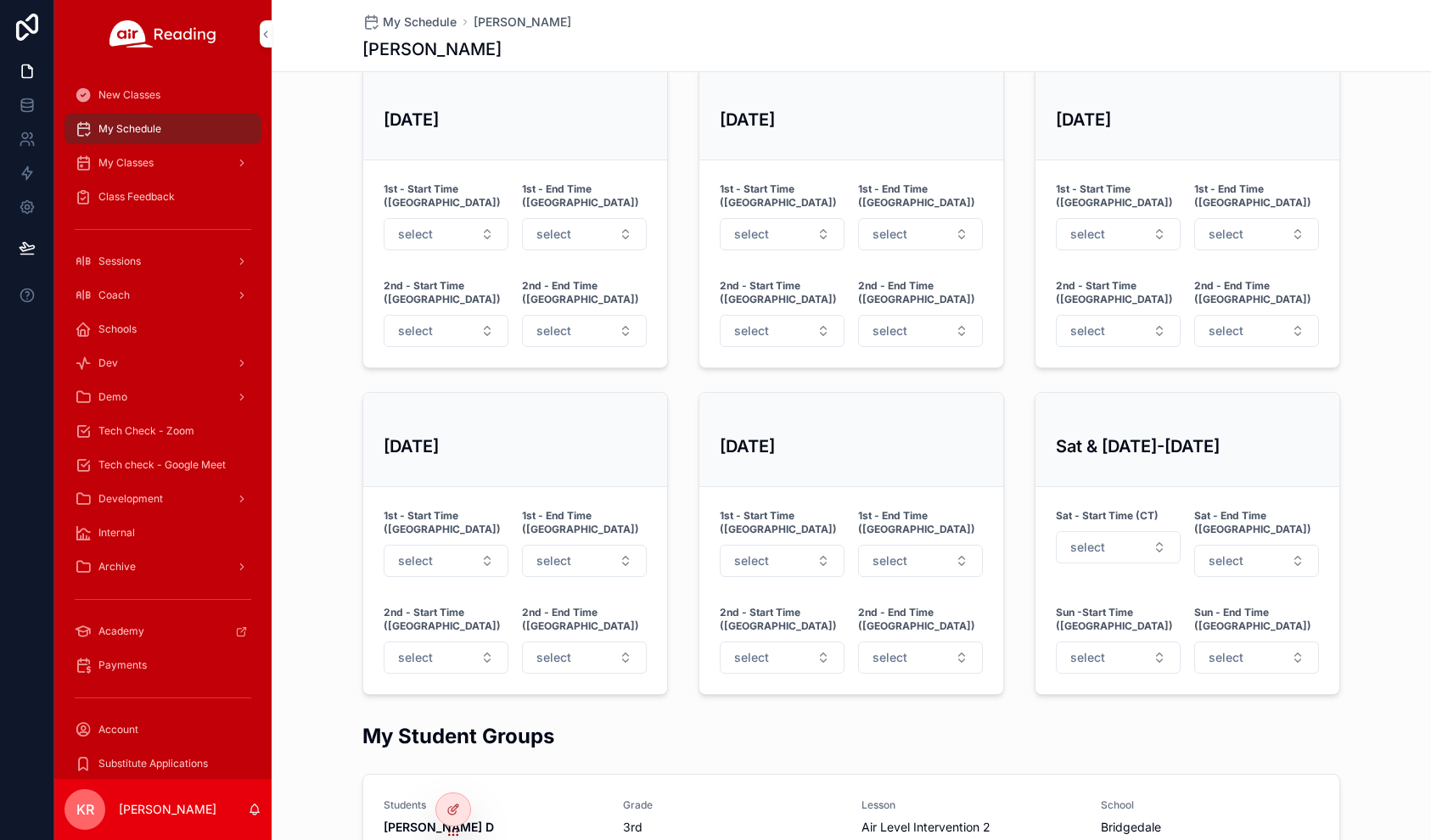
scroll to position [1273, 0]
